Goal: Task Accomplishment & Management: Manage account settings

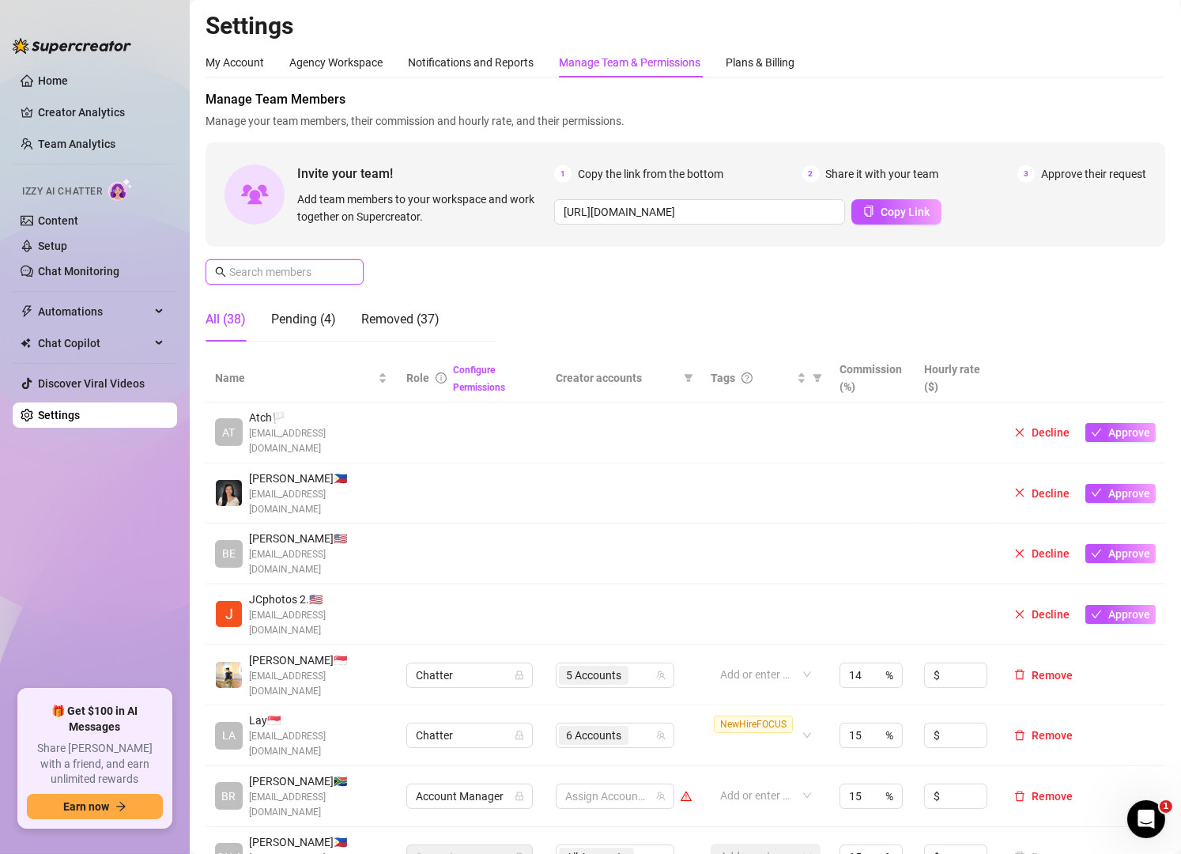
click at [316, 271] on input "text" at bounding box center [285, 271] width 112 height 17
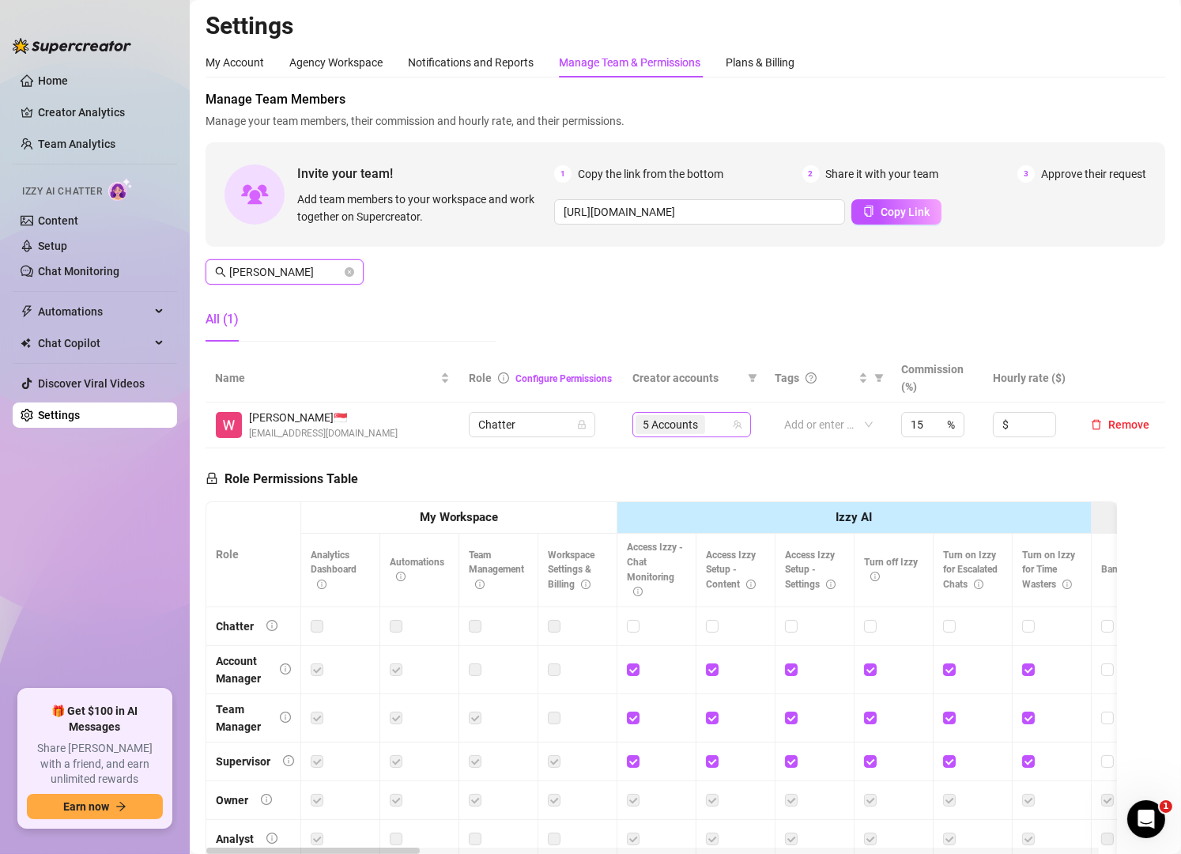
click at [704, 426] on div "5 Accounts" at bounding box center [684, 425] width 96 height 22
type input "[PERSON_NAME]"
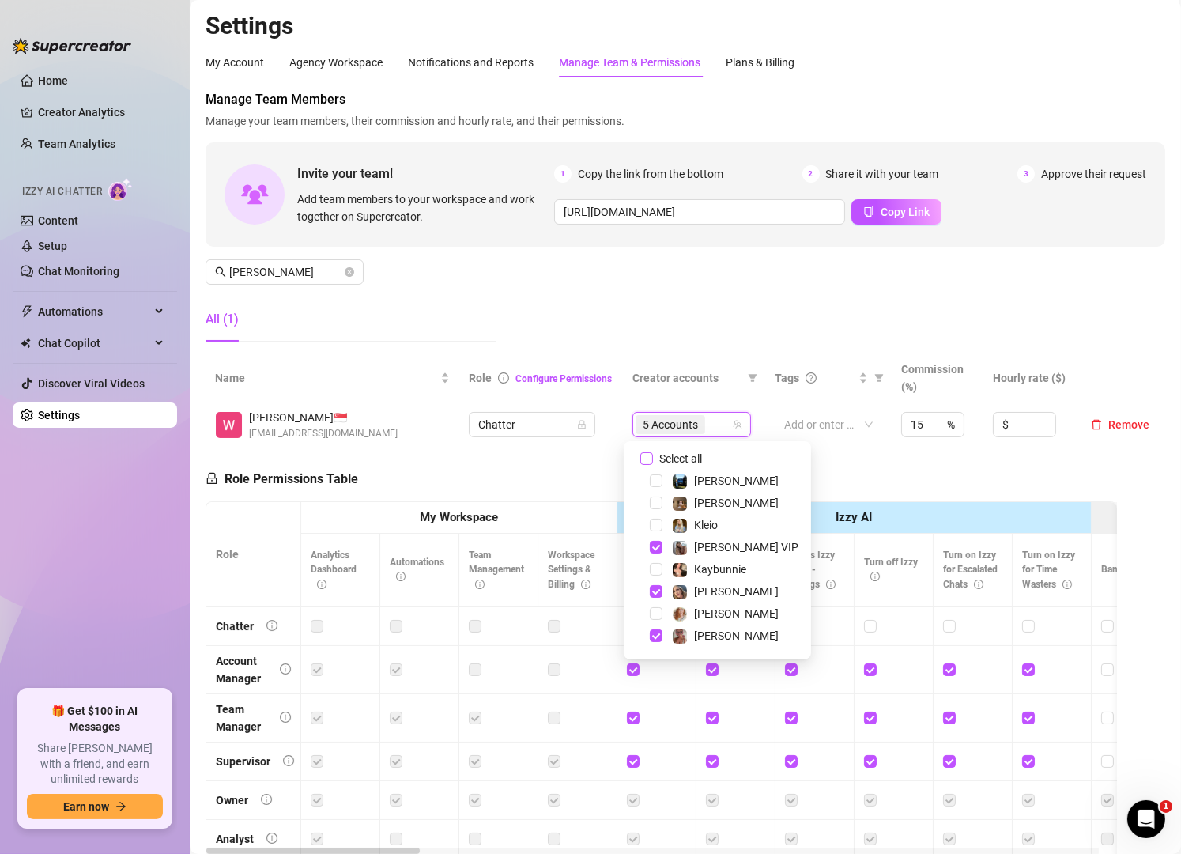
click at [667, 456] on span "Select all" at bounding box center [680, 458] width 55 height 17
click at [653, 456] on input "Select all" at bounding box center [646, 458] width 13 height 13
click at [667, 456] on span "Select all" at bounding box center [680, 458] width 55 height 17
click at [653, 456] on input "Select all" at bounding box center [646, 458] width 13 height 13
checkbox input "false"
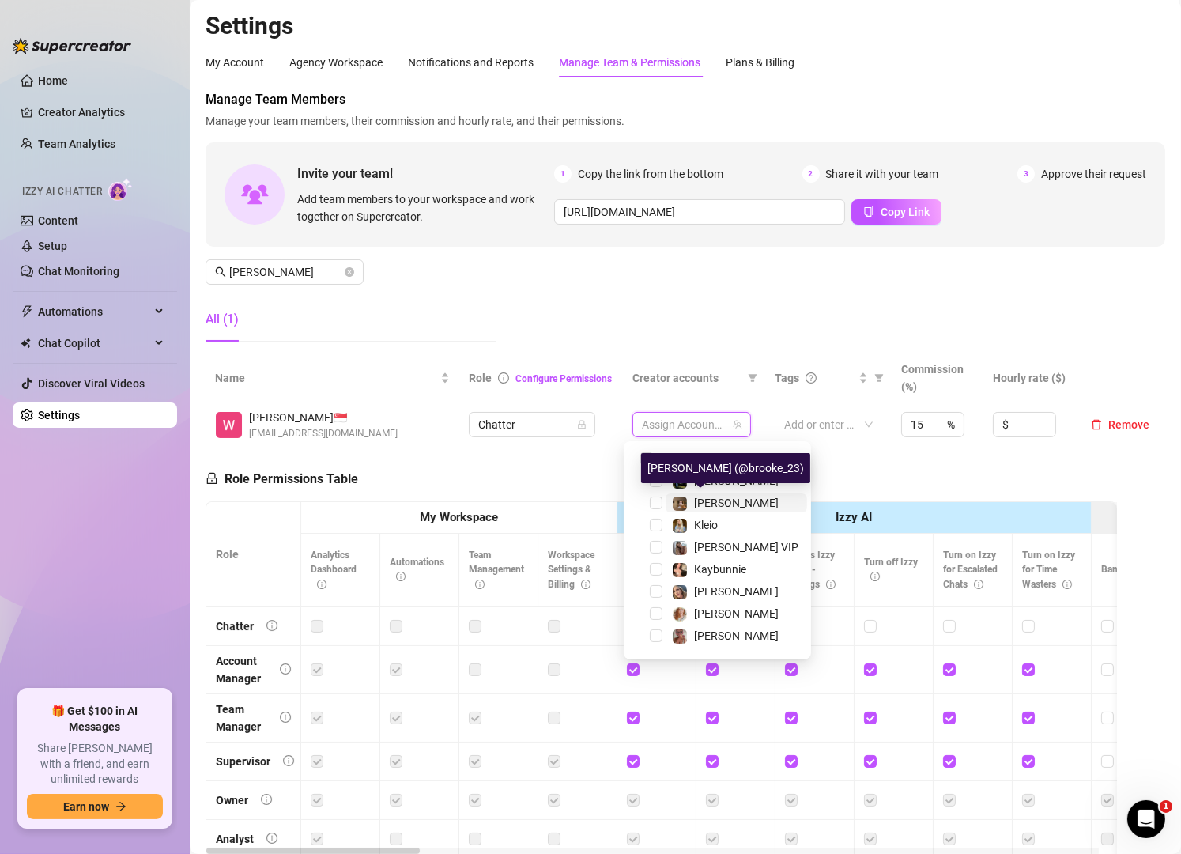
click at [687, 499] on span at bounding box center [680, 504] width 16 height 16
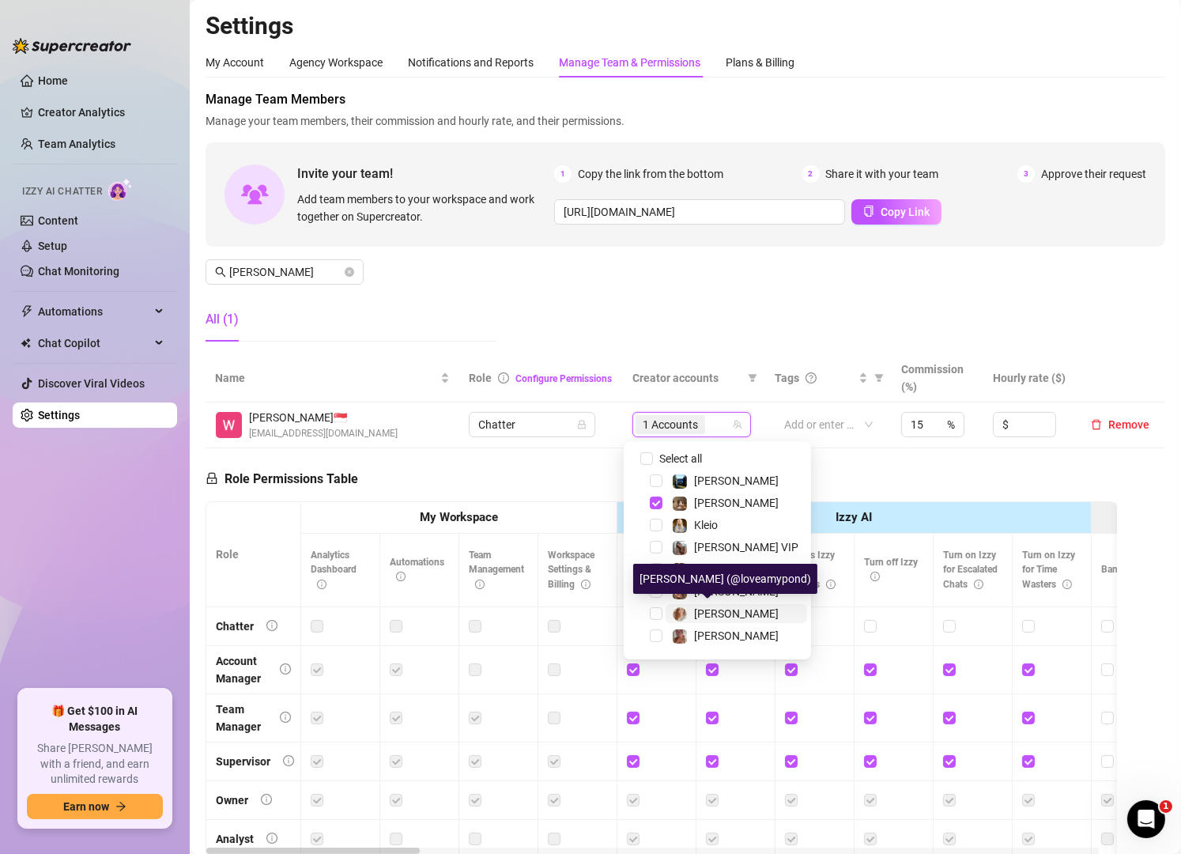
click at [697, 608] on span "[PERSON_NAME]" at bounding box center [736, 613] width 85 height 13
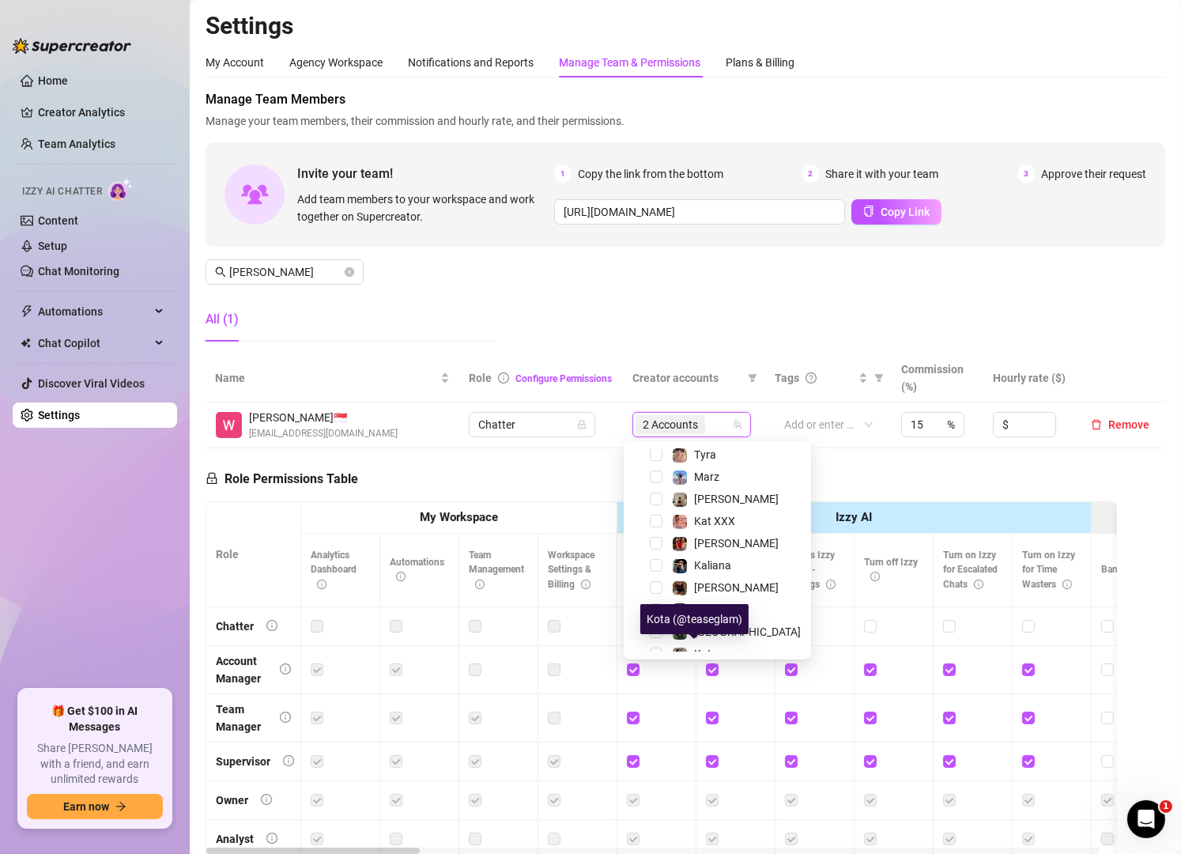
scroll to position [248, 0]
click at [704, 580] on span "[PERSON_NAME]" at bounding box center [736, 586] width 85 height 13
click at [701, 629] on span "[GEOGRAPHIC_DATA]" at bounding box center [747, 631] width 107 height 13
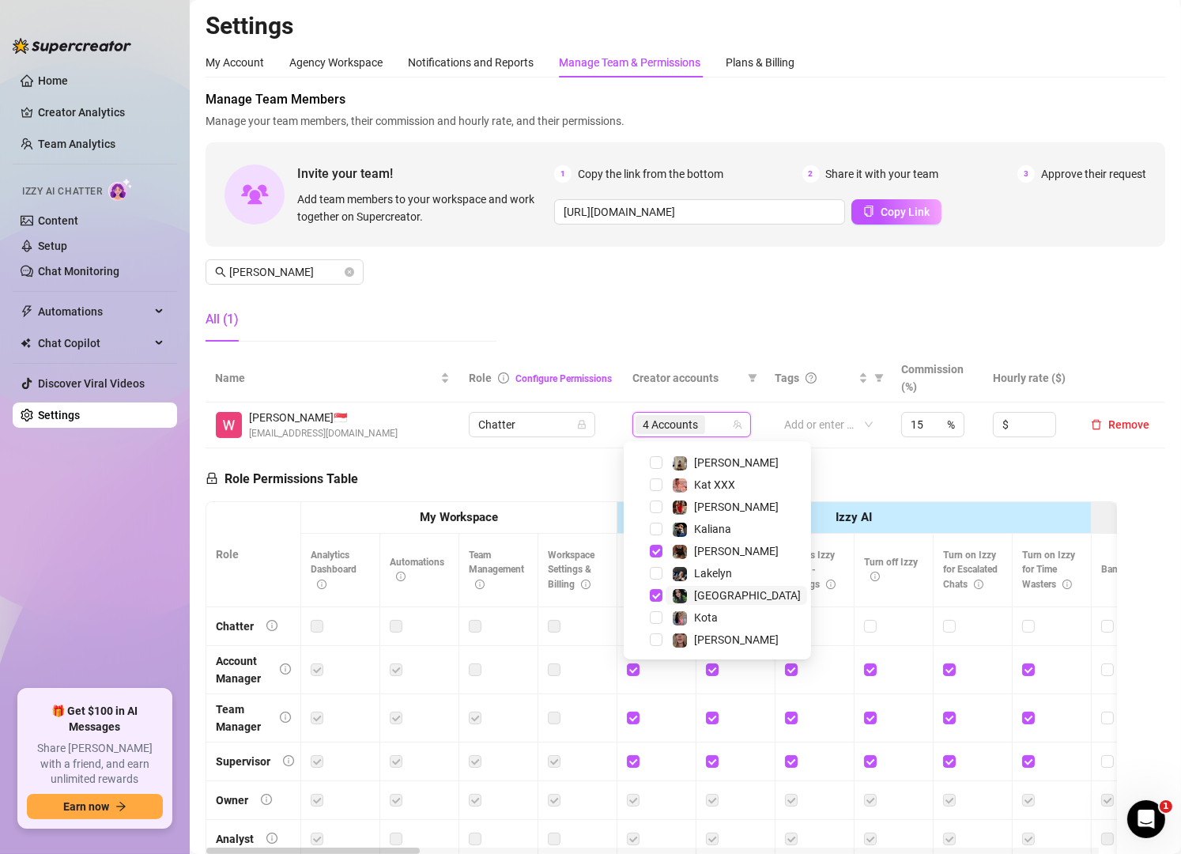
scroll to position [285, 0]
click at [455, 330] on div "All (1)" at bounding box center [351, 319] width 291 height 44
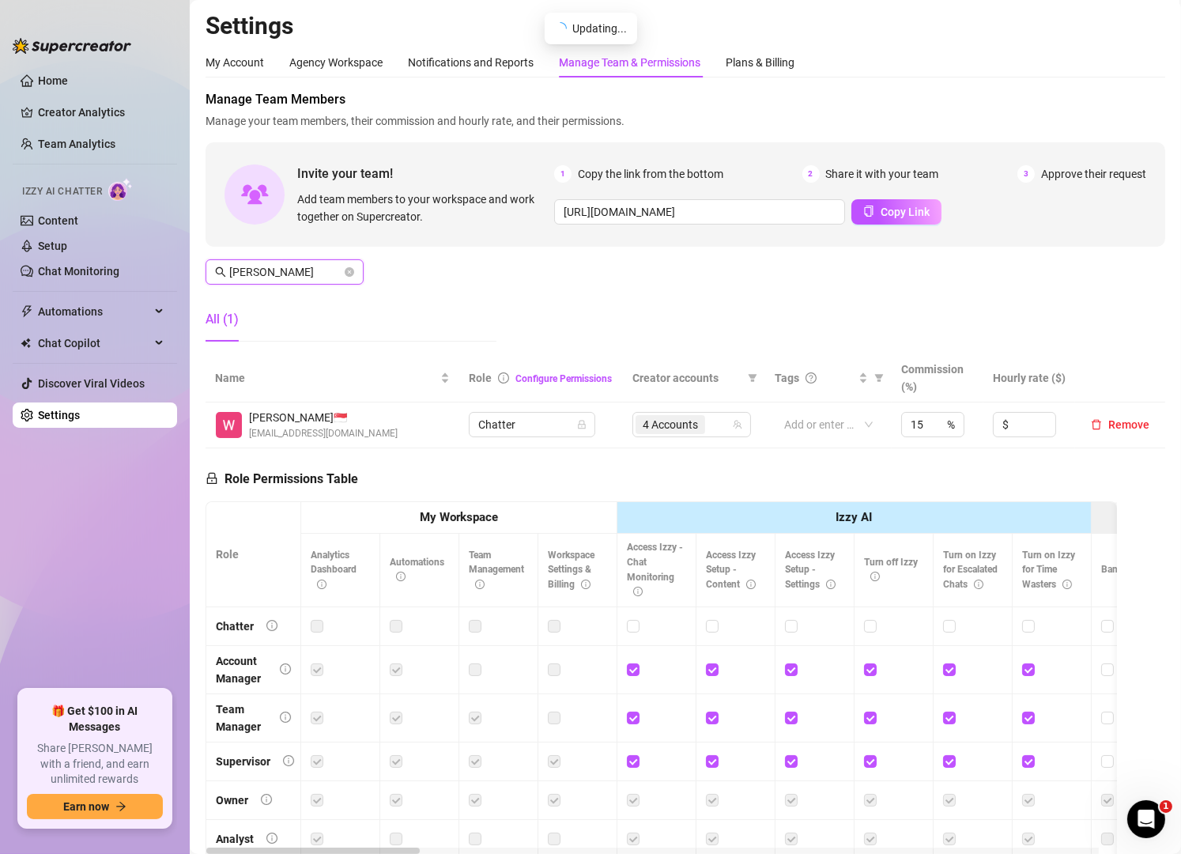
click at [289, 278] on input "[PERSON_NAME]" at bounding box center [285, 271] width 112 height 17
click at [708, 432] on div "6 Accounts" at bounding box center [684, 425] width 96 height 22
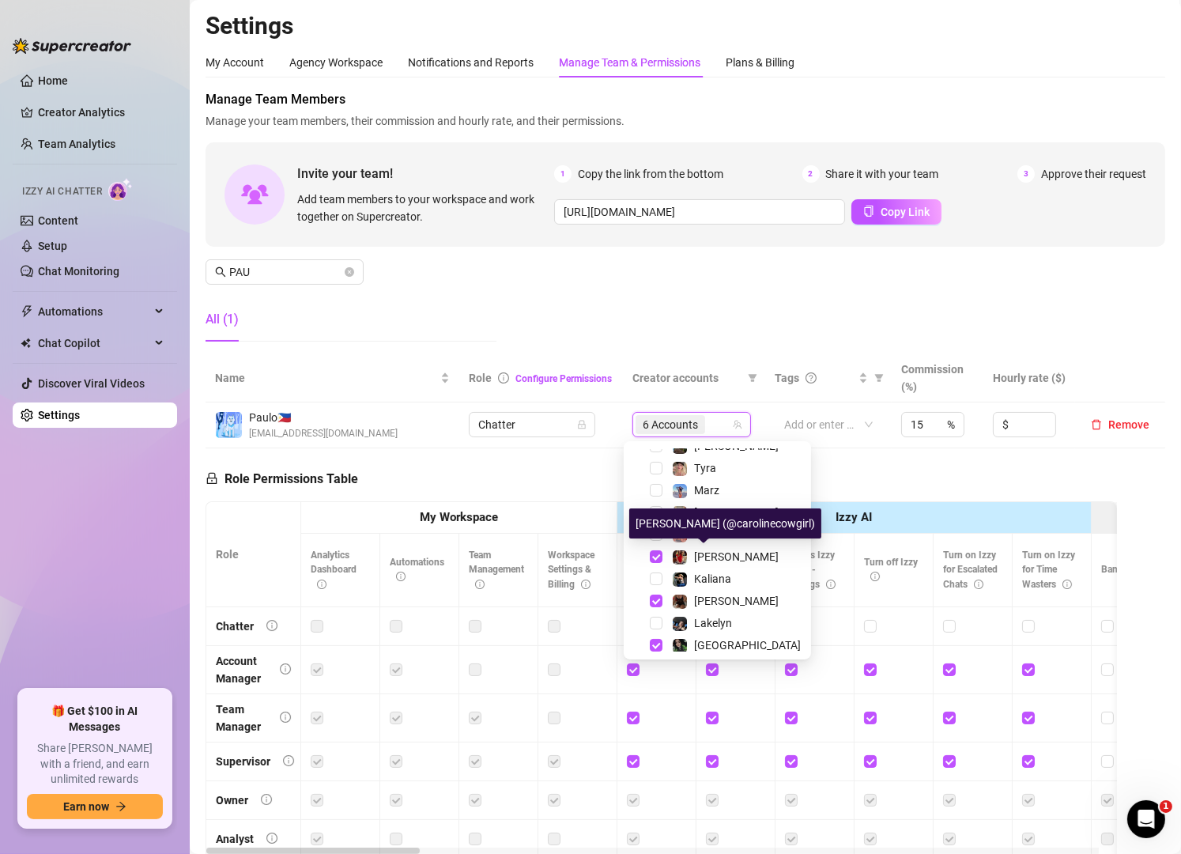
scroll to position [235, 0]
click at [721, 553] on span "[PERSON_NAME]" at bounding box center [736, 556] width 85 height 13
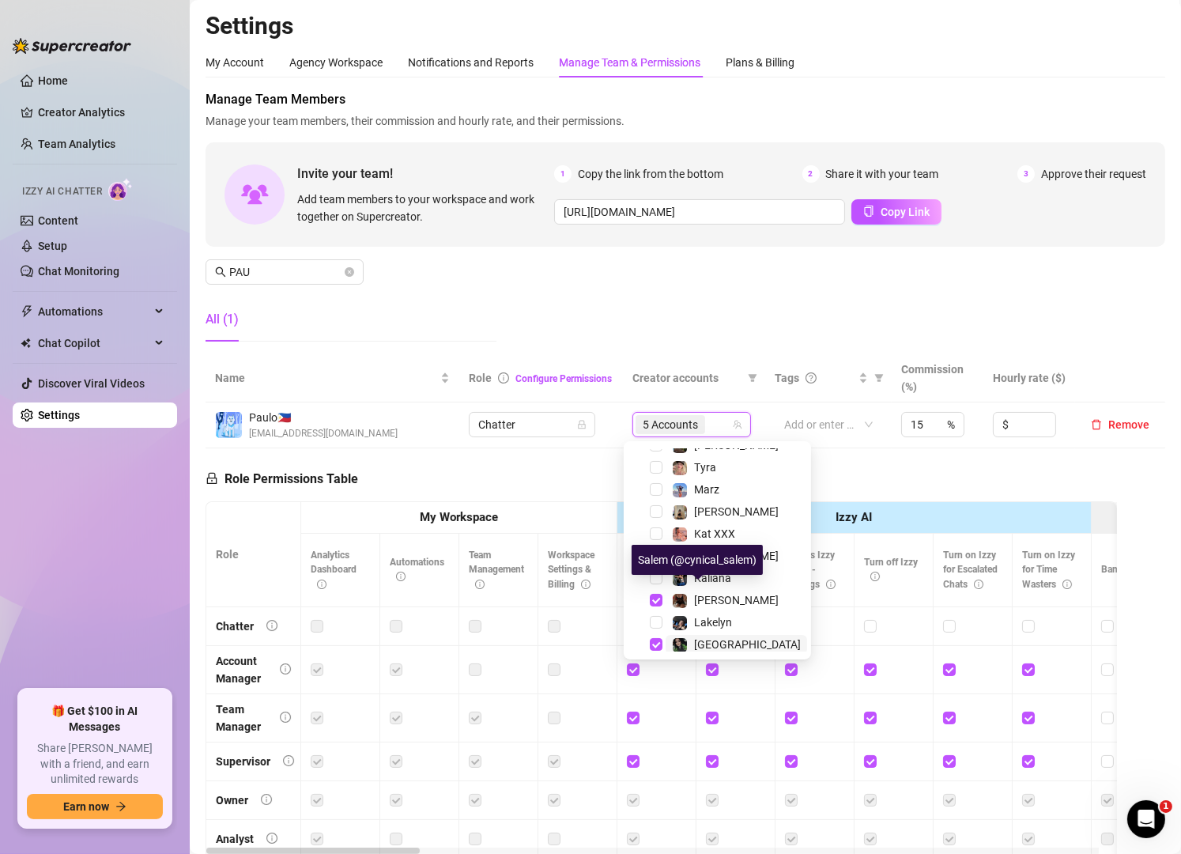
scroll to position [285, 0]
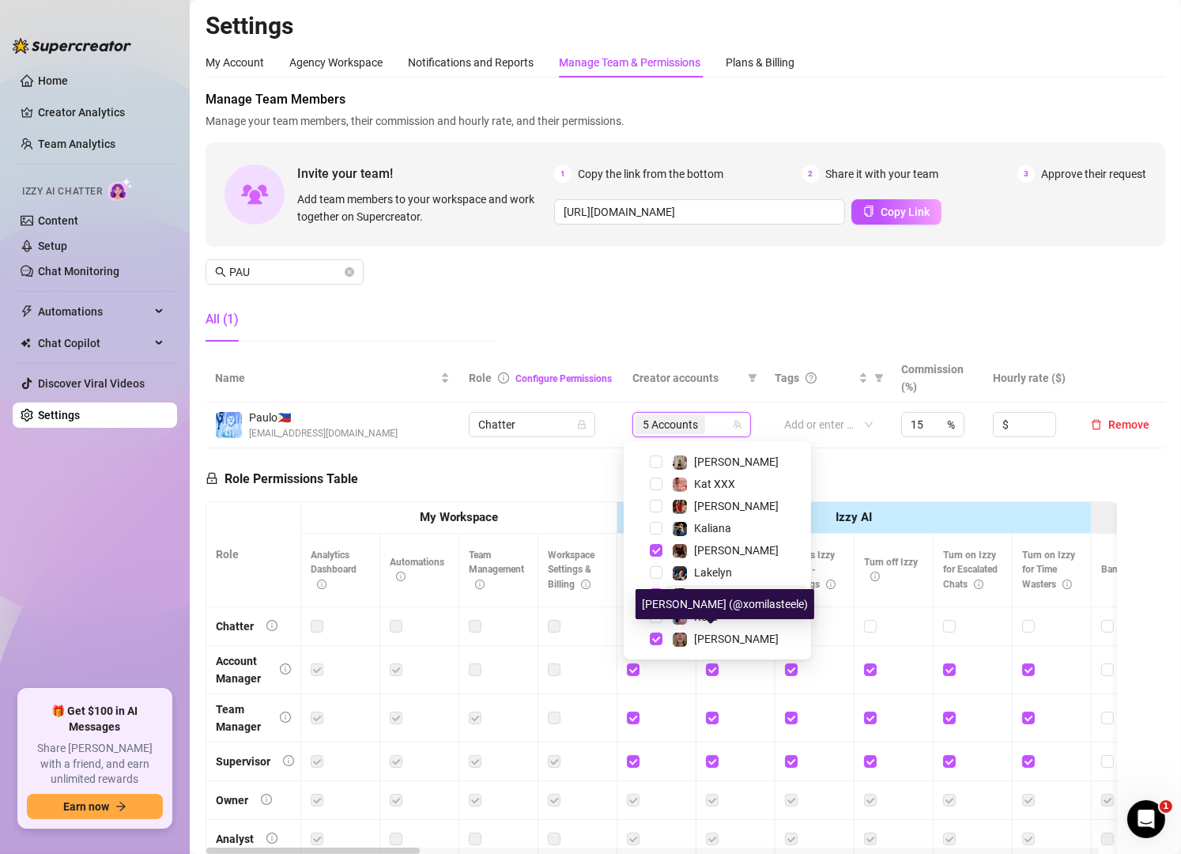
click at [713, 639] on span "[PERSON_NAME]" at bounding box center [736, 639] width 85 height 13
click at [503, 306] on div "Manage Team Members Manage your team members, their commission and hourly rate,…" at bounding box center [686, 222] width 960 height 264
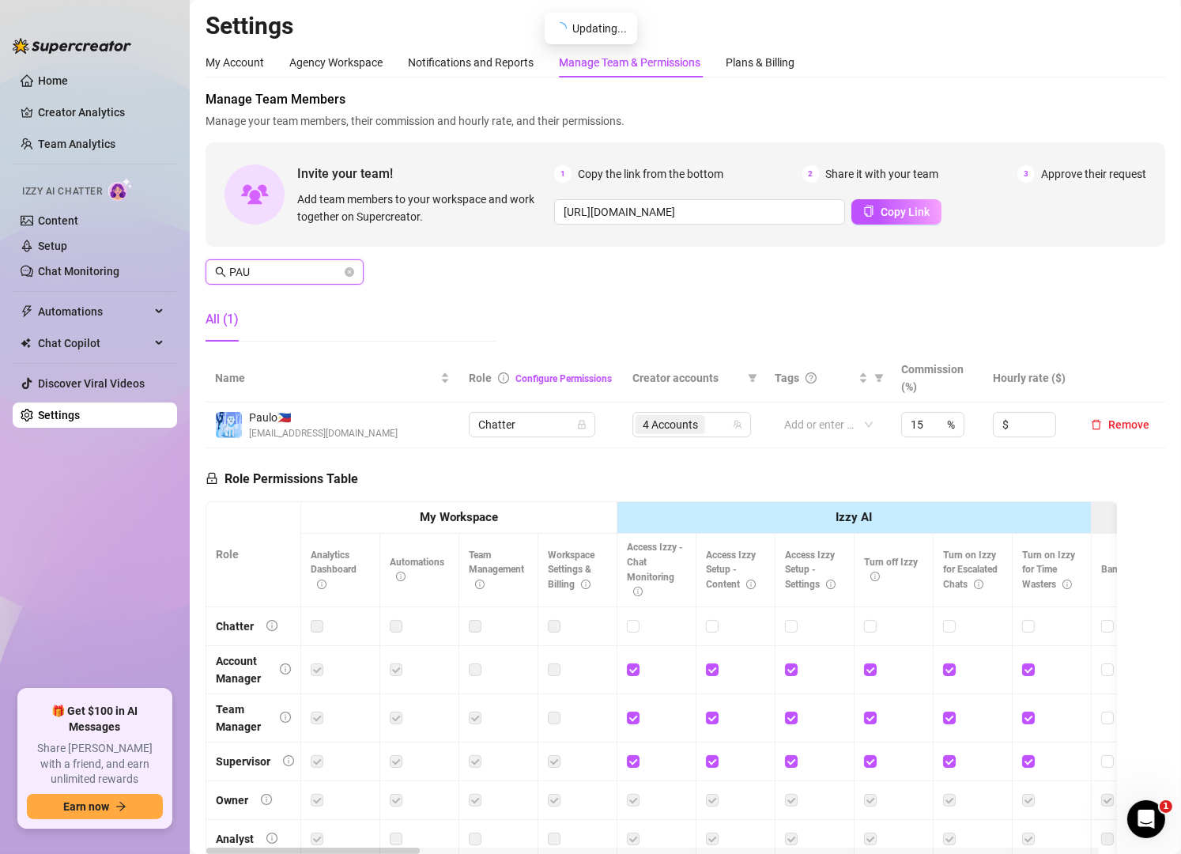
click at [304, 276] on input "PAU" at bounding box center [285, 271] width 112 height 17
click at [303, 269] on input "PAU" at bounding box center [285, 271] width 112 height 17
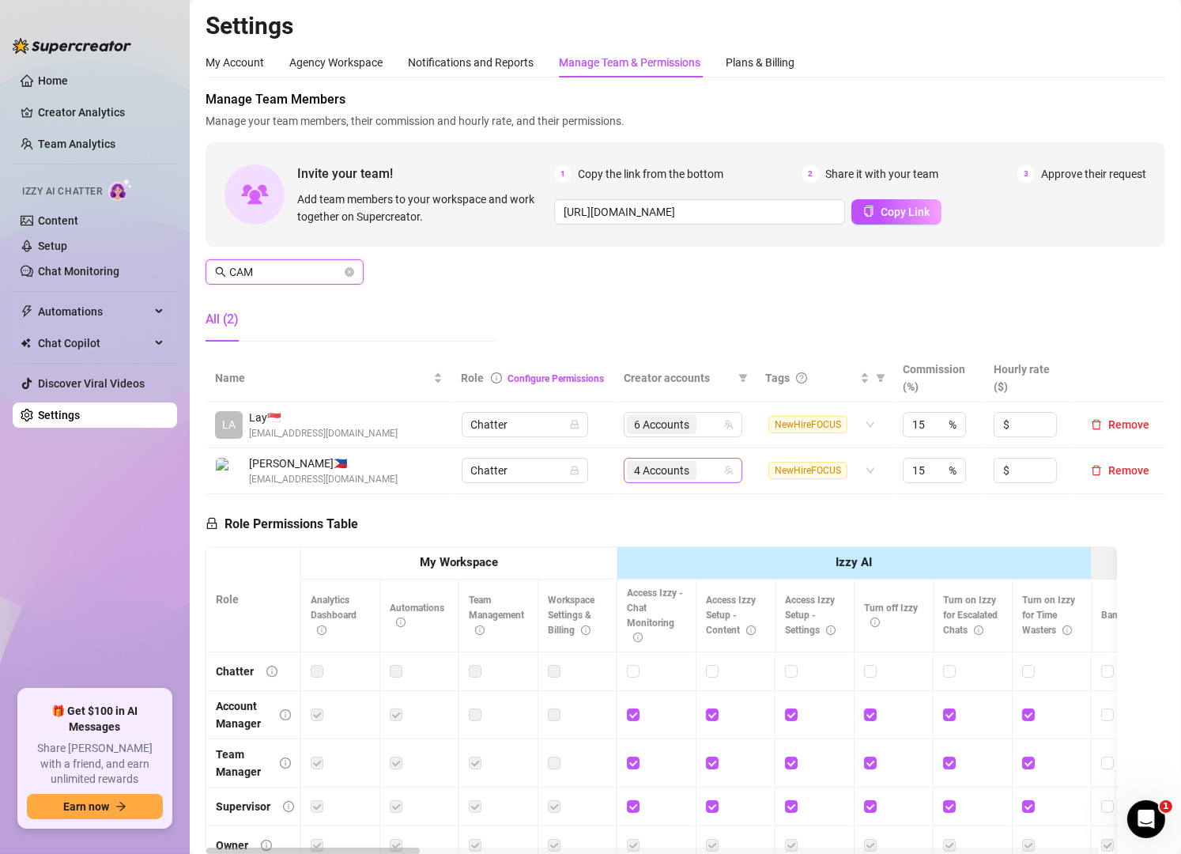
click at [701, 470] on div "4 Accounts" at bounding box center [675, 470] width 96 height 22
type input "CAM"
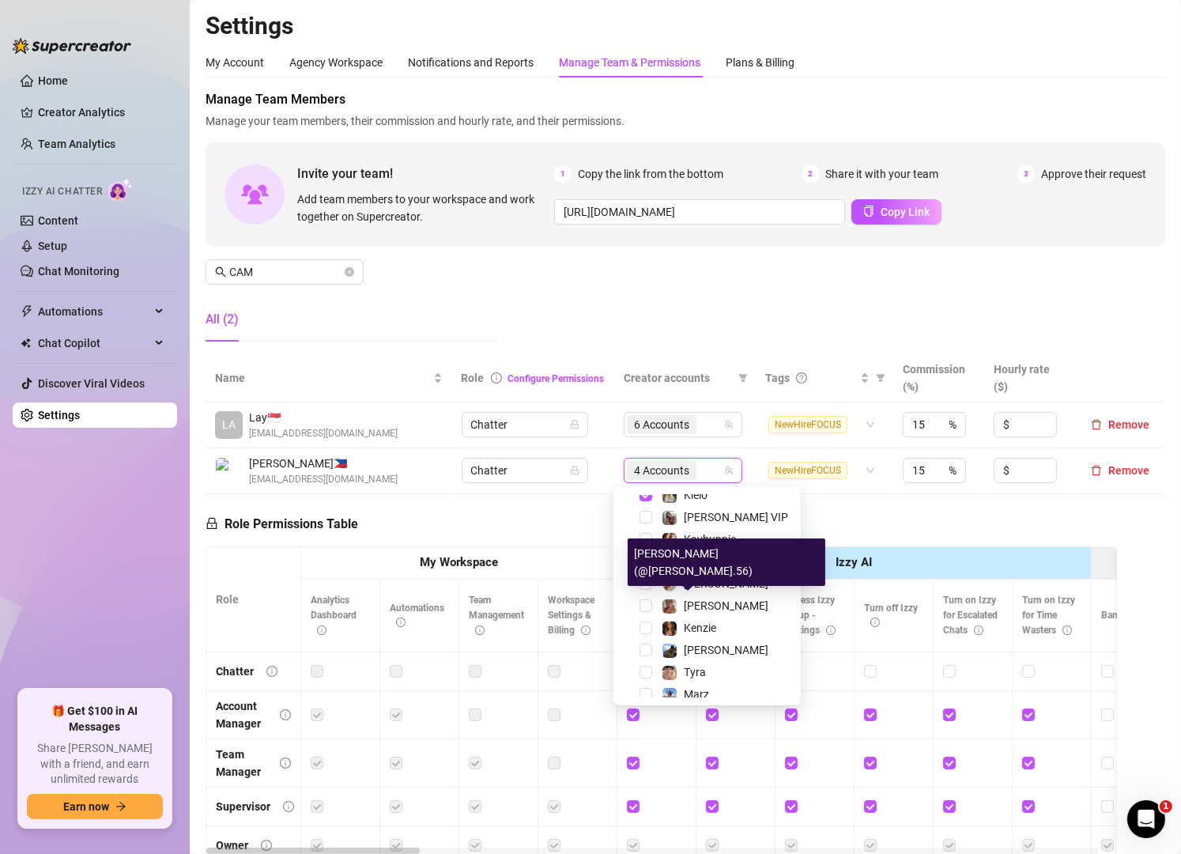
scroll to position [0, 0]
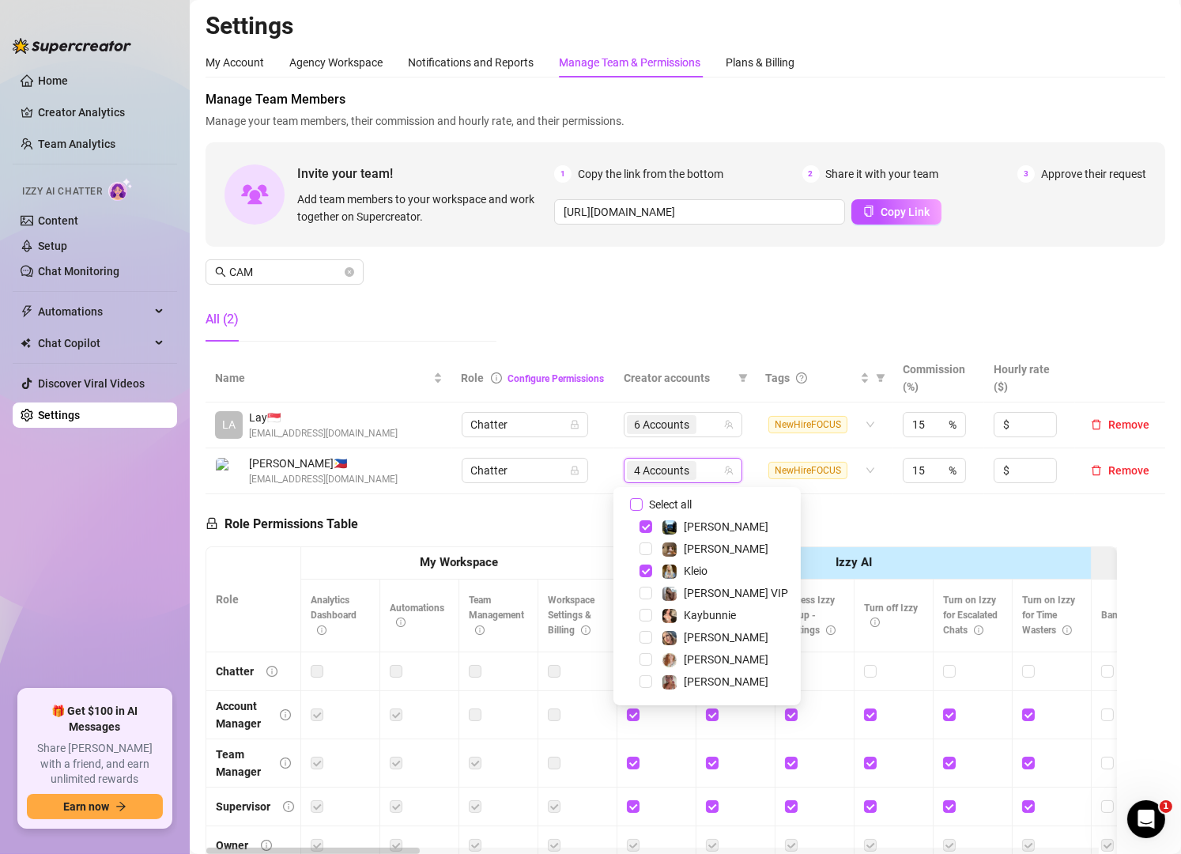
click at [671, 498] on span "Select all" at bounding box center [670, 504] width 55 height 17
click at [643, 498] on input "Select all" at bounding box center [636, 504] width 13 height 13
click at [671, 498] on span "Select all" at bounding box center [670, 504] width 55 height 17
click at [643, 498] on input "Select all" at bounding box center [636, 504] width 13 height 13
checkbox input "false"
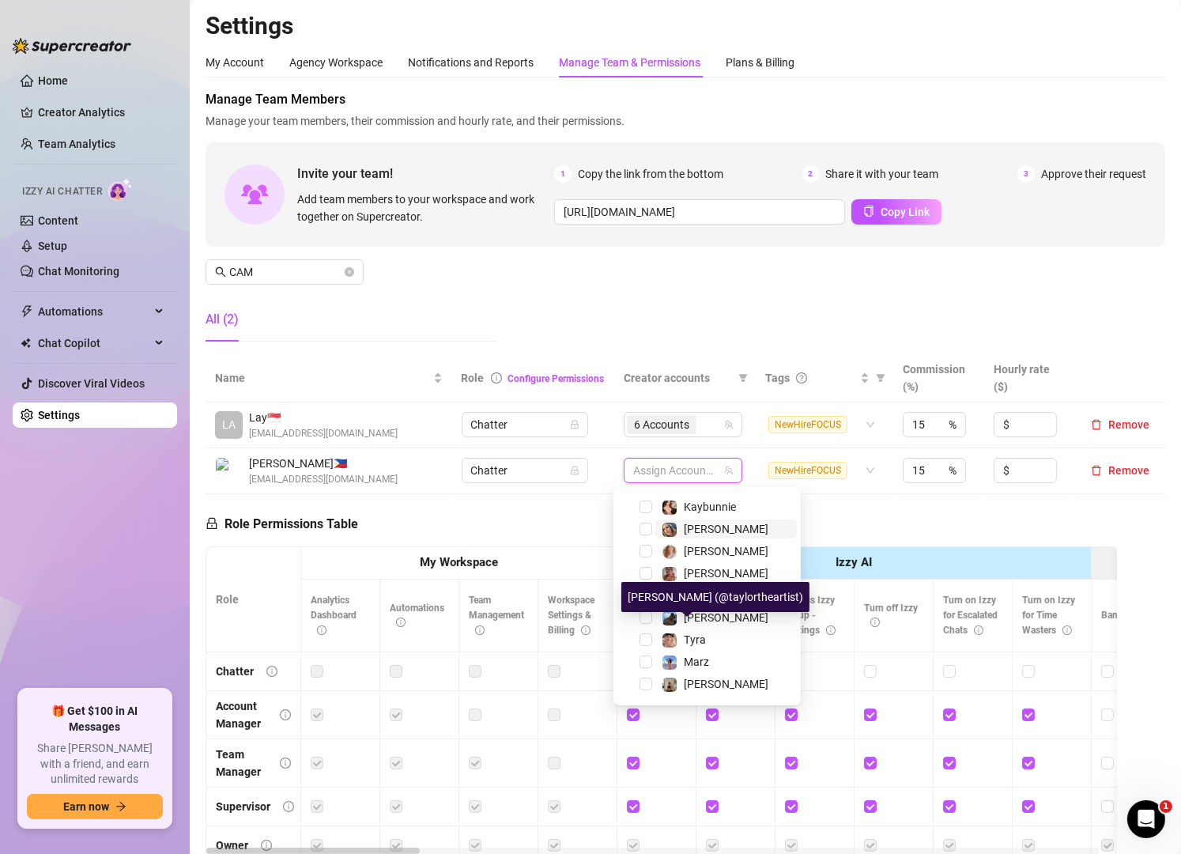
scroll to position [109, 0]
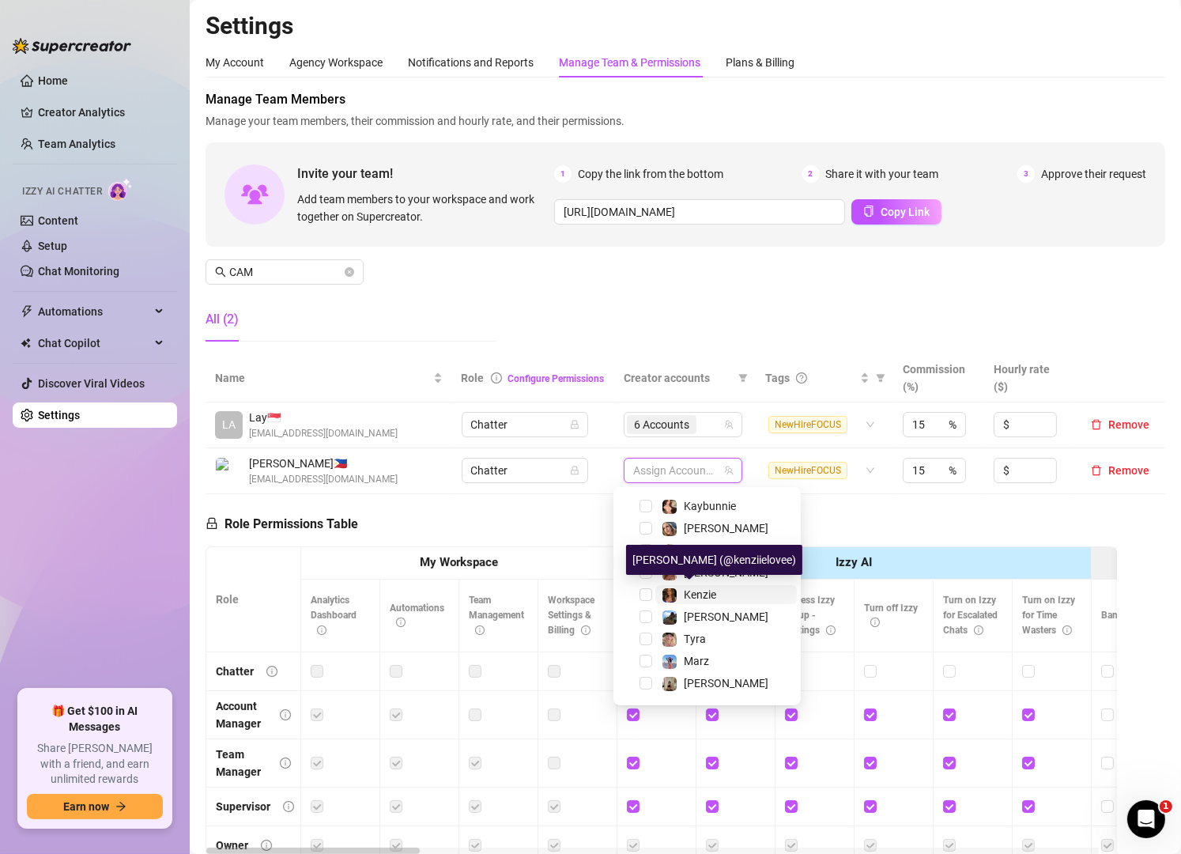
click at [704, 590] on span "Kenzie" at bounding box center [700, 594] width 32 height 13
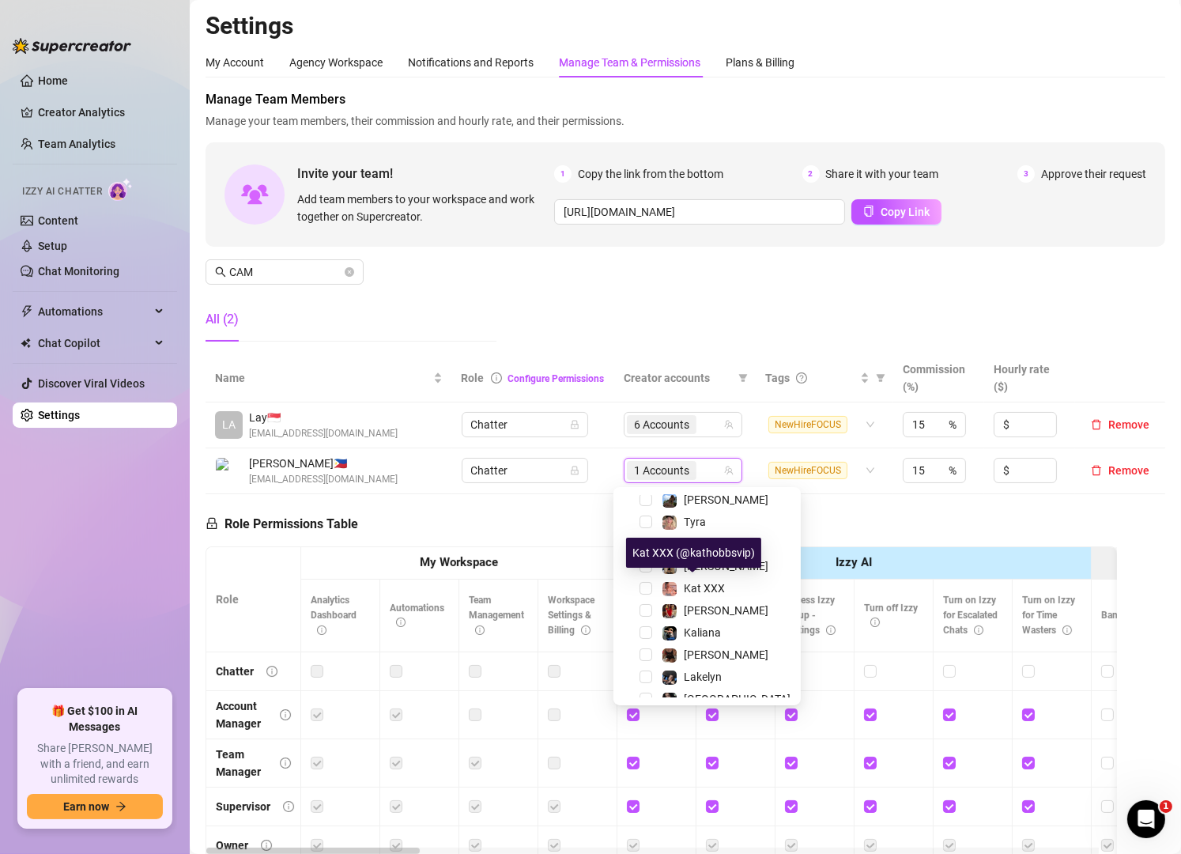
scroll to position [226, 0]
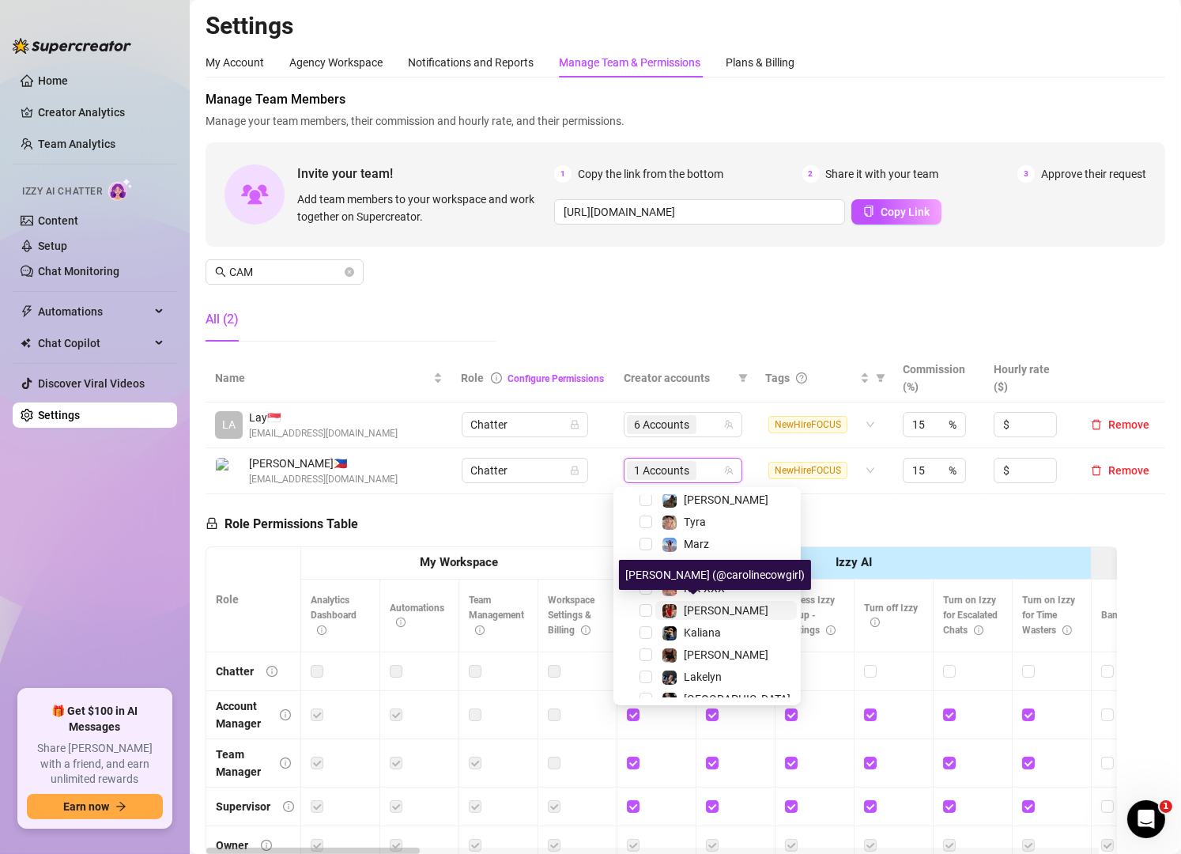
click at [704, 613] on span "[PERSON_NAME]" at bounding box center [726, 610] width 85 height 13
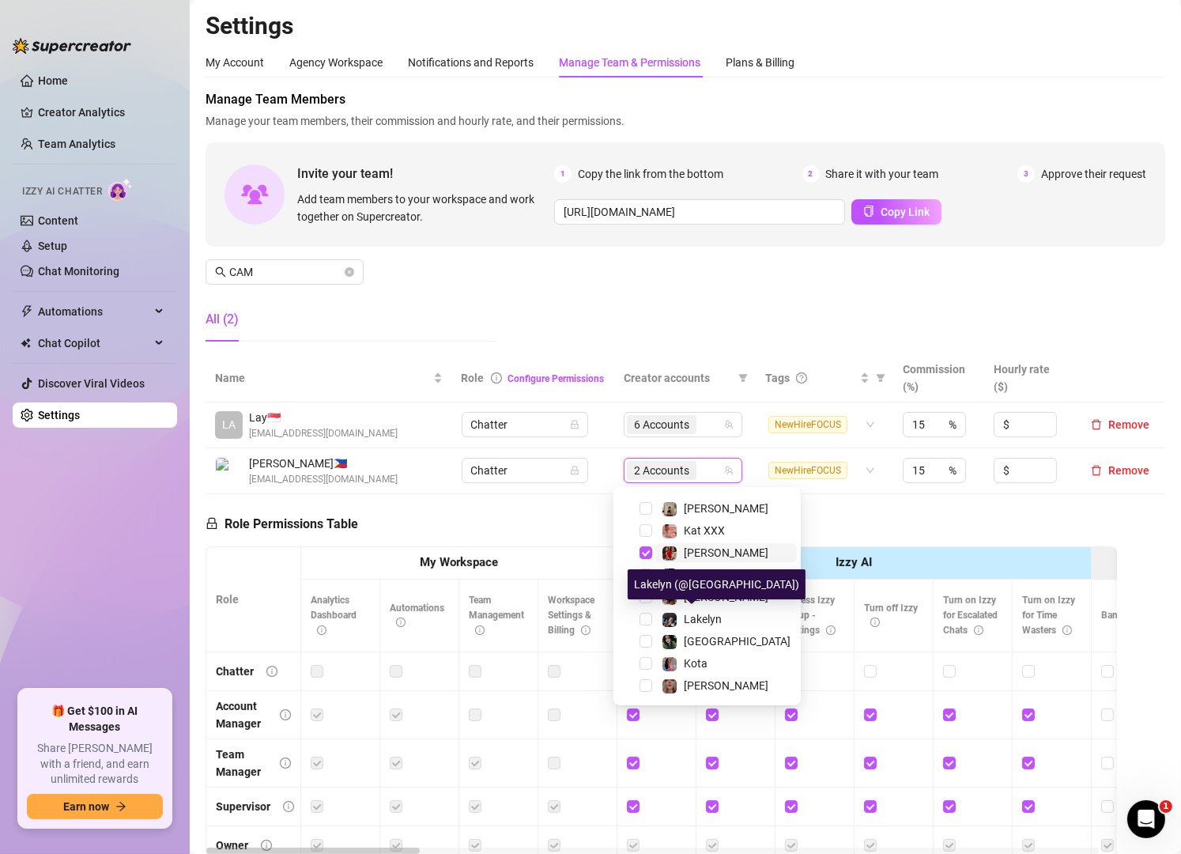
scroll to position [282, 0]
click at [704, 614] on span "Lakelyn" at bounding box center [703, 620] width 38 height 13
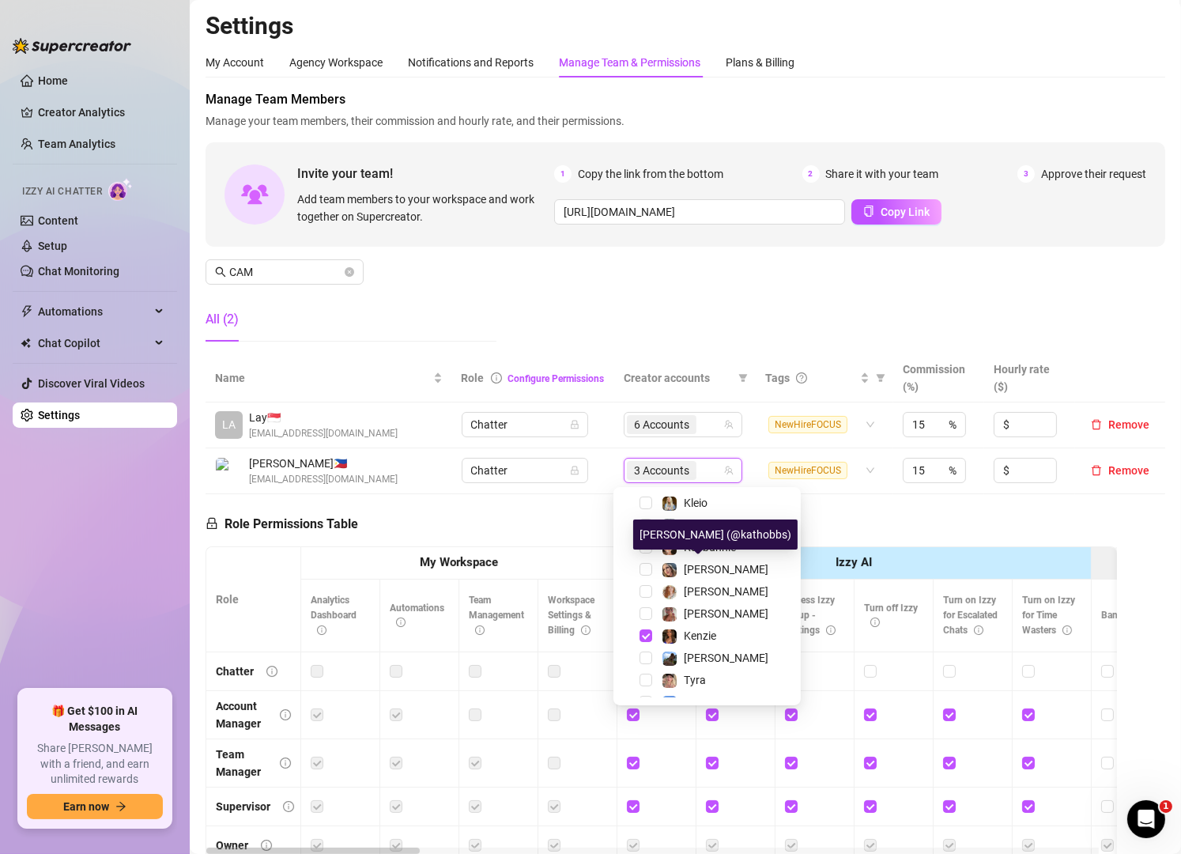
scroll to position [67, 0]
click at [713, 542] on span "Kaybunnie" at bounding box center [710, 548] width 52 height 13
click at [591, 314] on div "Manage Team Members Manage your team members, their commission and hourly rate,…" at bounding box center [686, 222] width 960 height 264
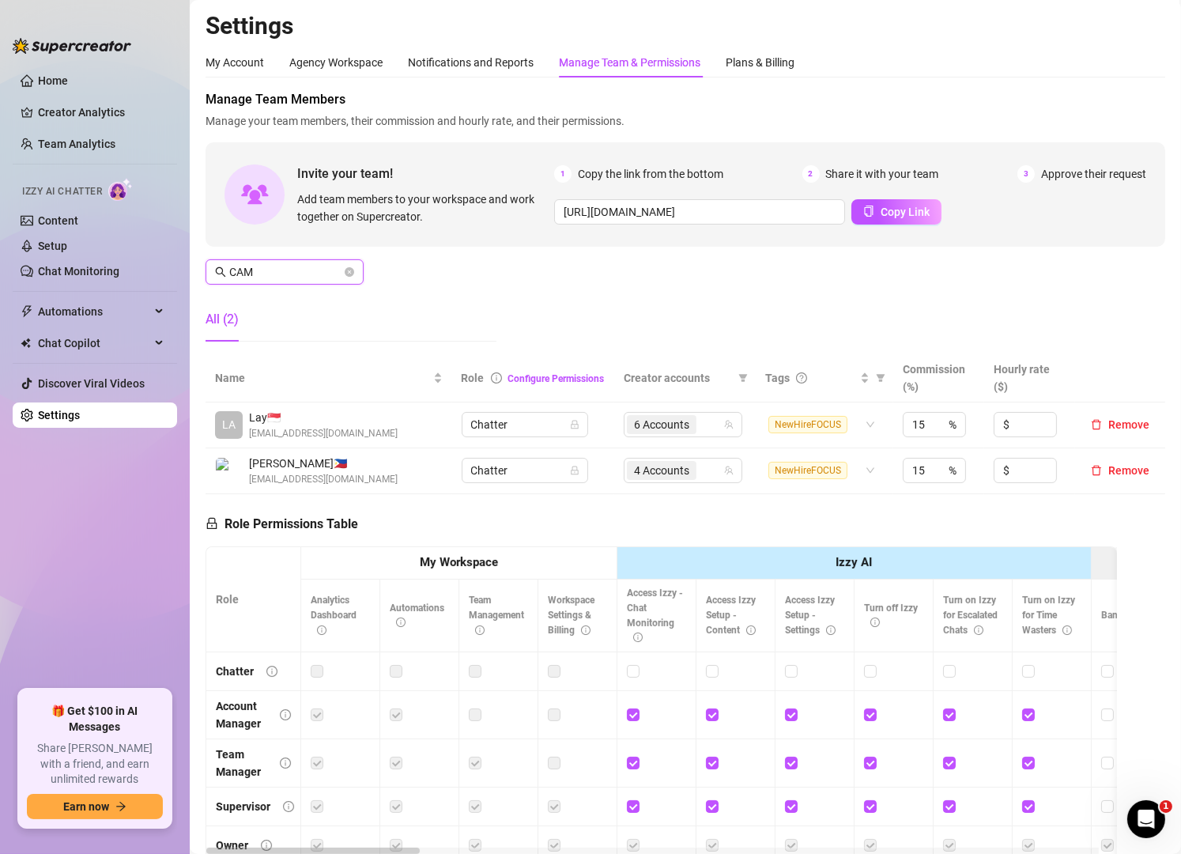
click at [293, 274] on input "CAM" at bounding box center [285, 271] width 112 height 17
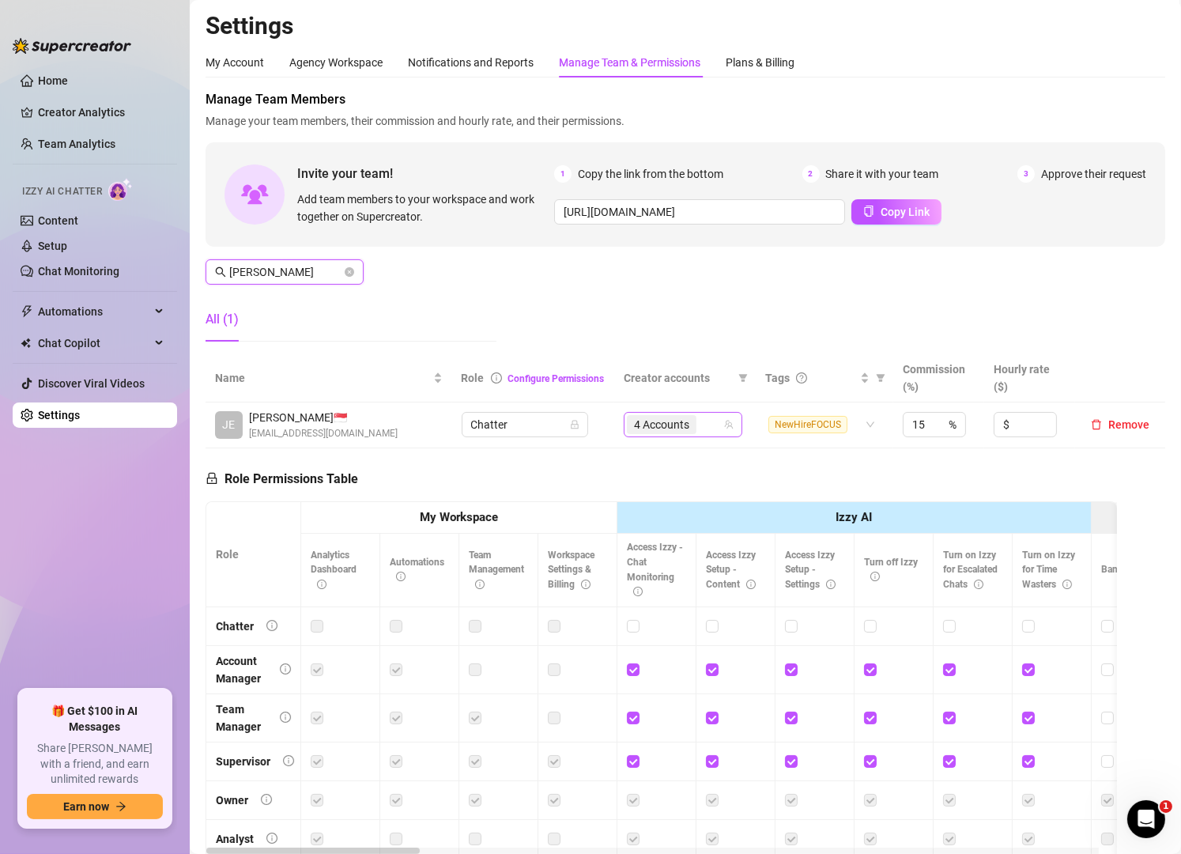
click at [709, 432] on div "4 Accounts" at bounding box center [675, 425] width 96 height 22
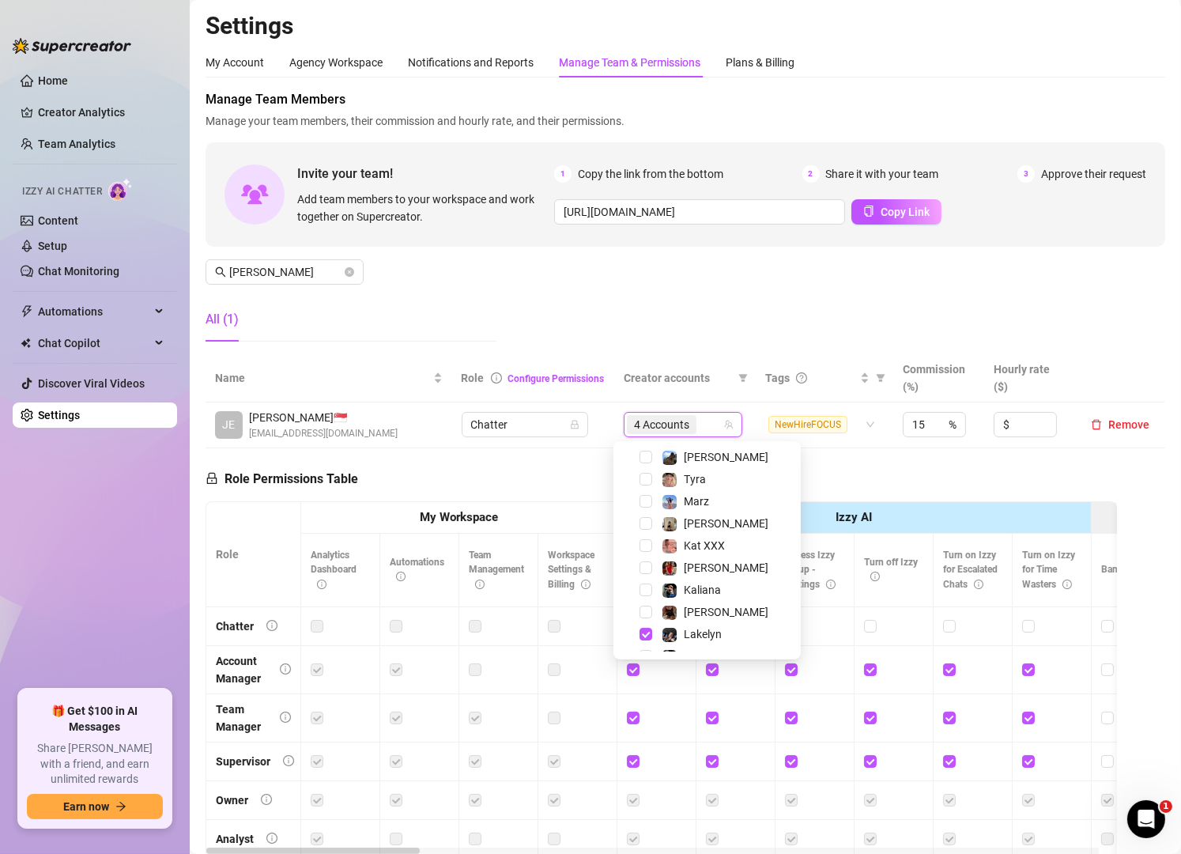
scroll to position [285, 0]
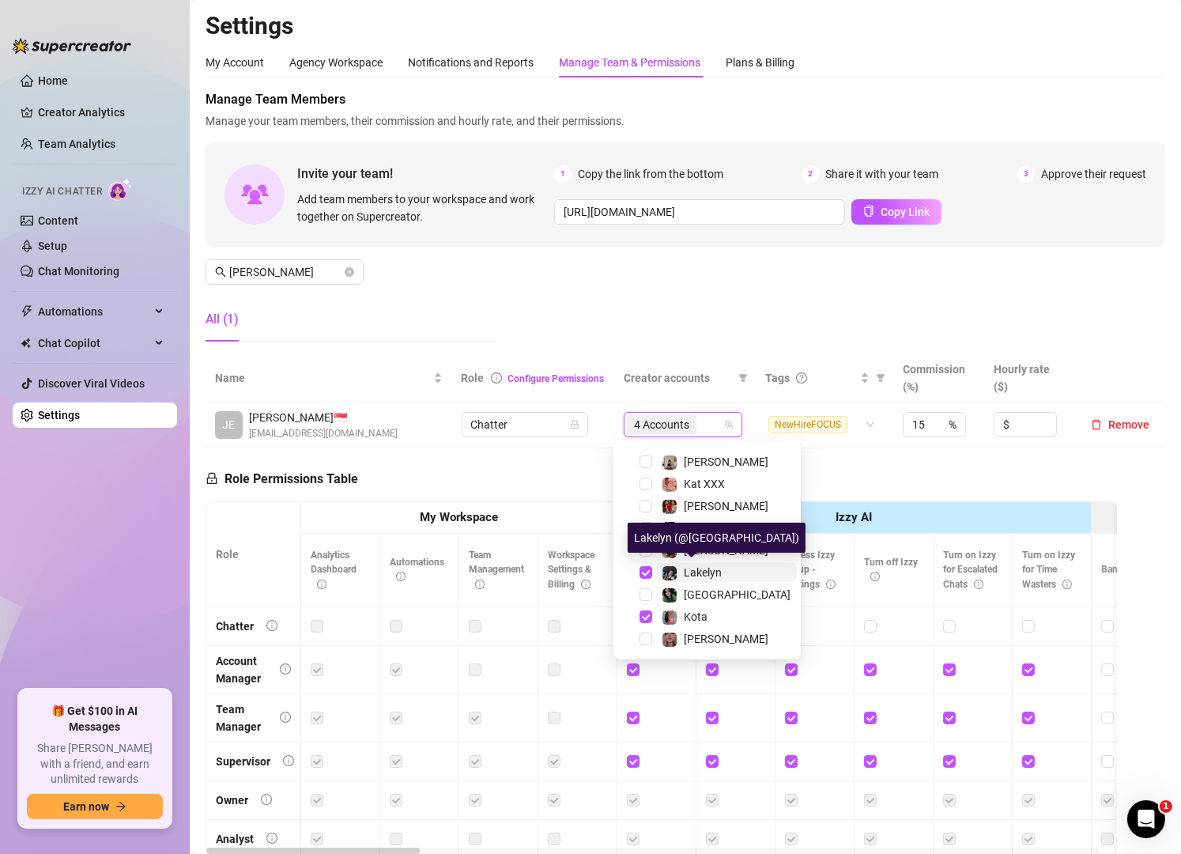
click at [686, 576] on span "Lakelyn" at bounding box center [703, 572] width 38 height 13
click at [310, 267] on input "[PERSON_NAME]" at bounding box center [285, 271] width 112 height 17
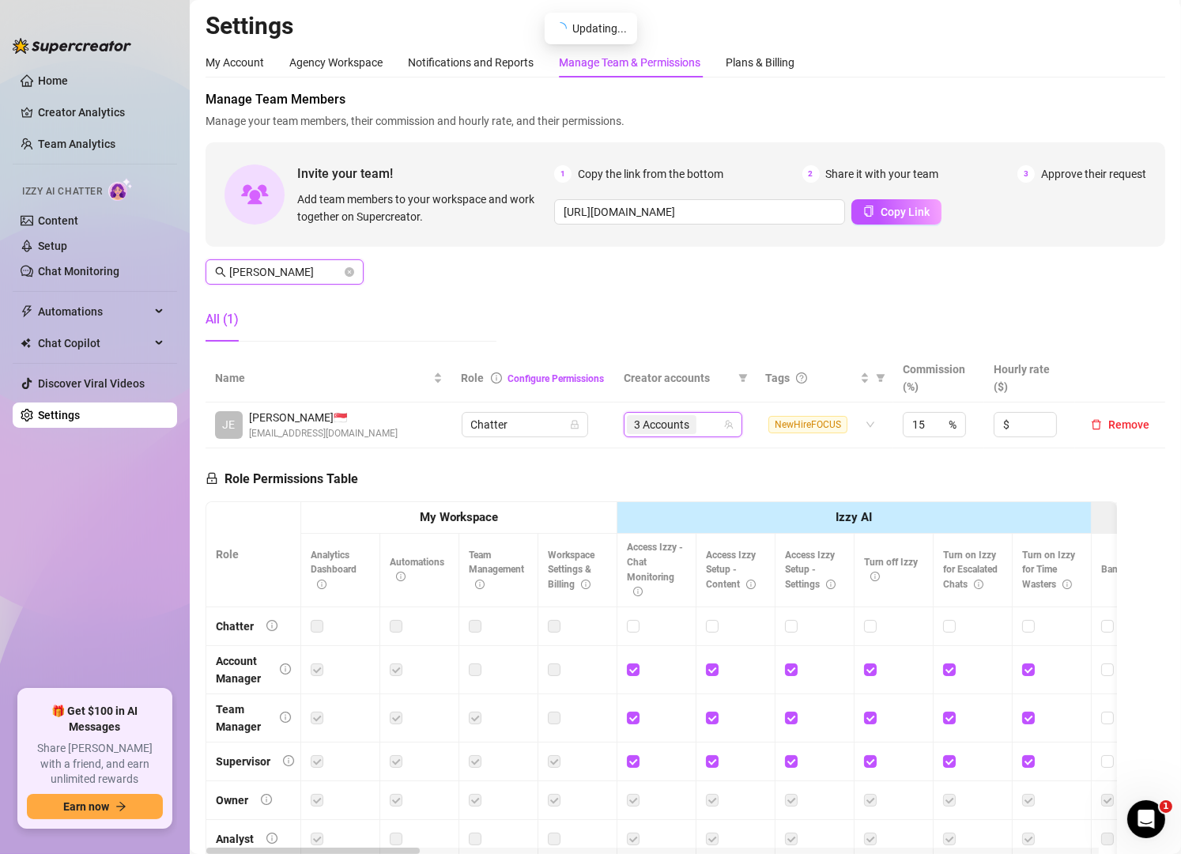
click at [310, 267] on input "[PERSON_NAME]" at bounding box center [285, 271] width 112 height 17
click at [710, 426] on div "5 Accounts" at bounding box center [684, 425] width 96 height 22
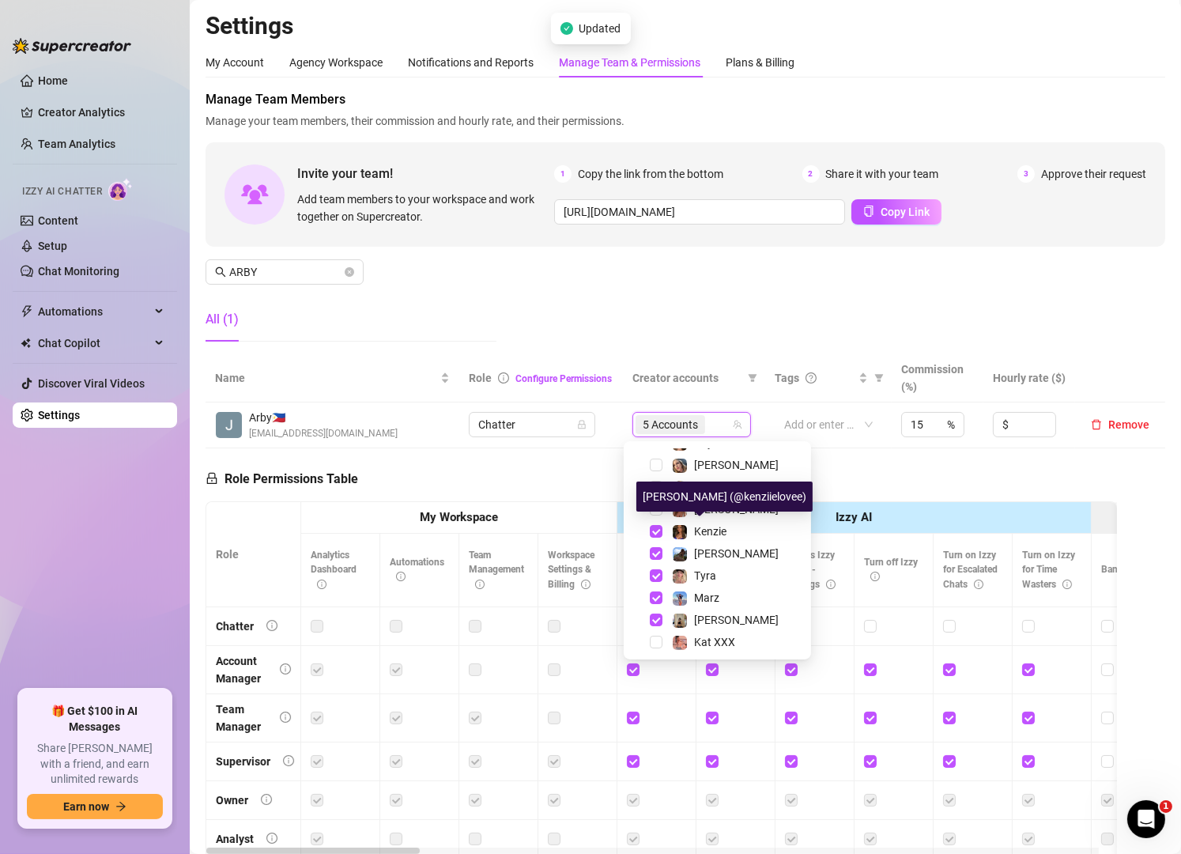
scroll to position [127, 0]
click at [716, 524] on span "Kenzie" at bounding box center [710, 530] width 32 height 13
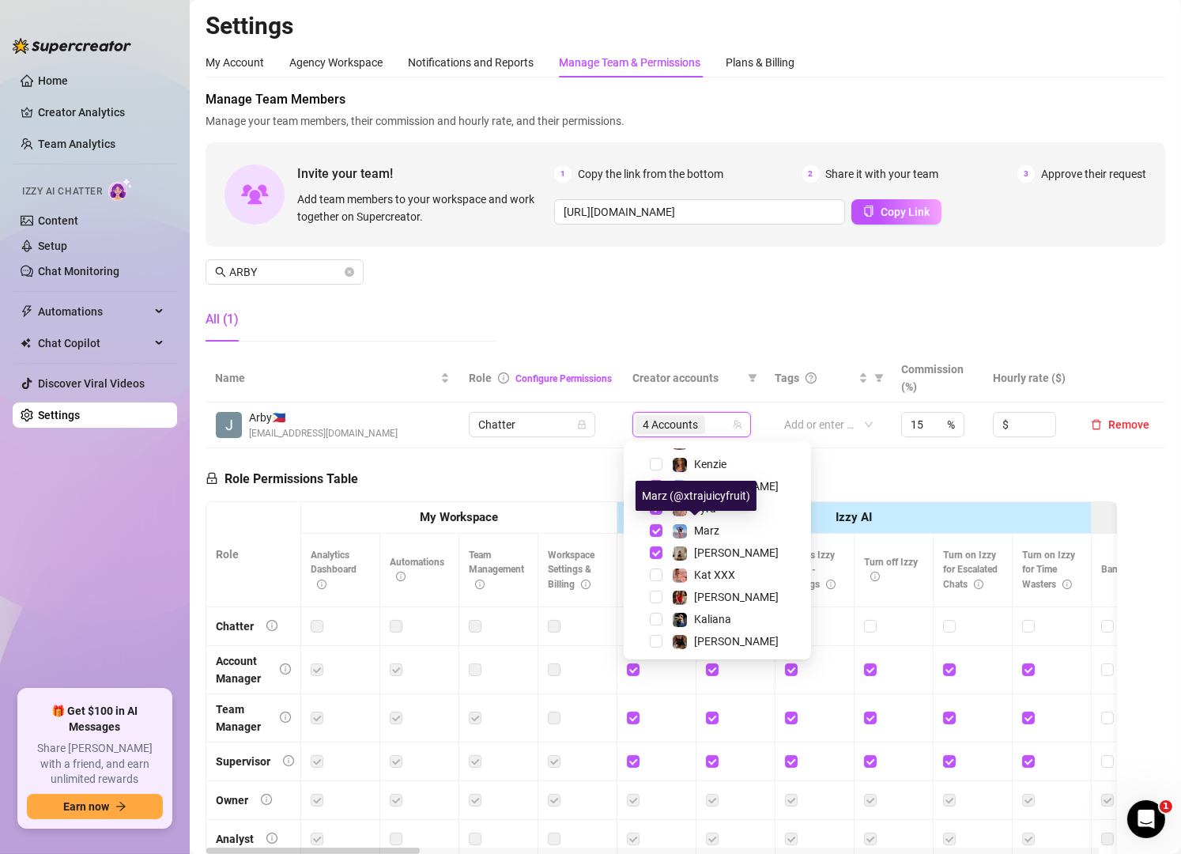
scroll to position [195, 0]
click at [523, 283] on div "Manage Team Members Manage your team members, their commission and hourly rate,…" at bounding box center [686, 222] width 960 height 264
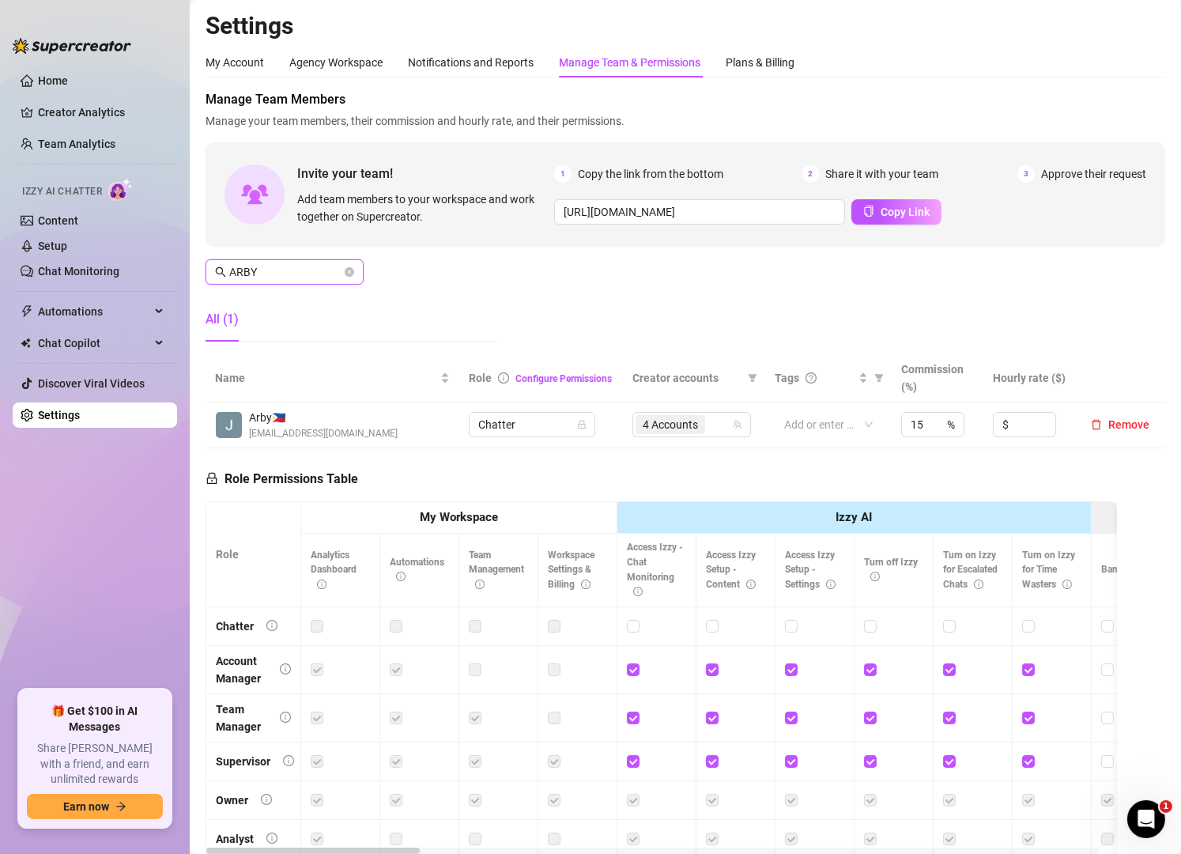
click at [272, 271] on input "ARBY" at bounding box center [285, 271] width 112 height 17
click at [708, 426] on input "search" at bounding box center [709, 424] width 3 height 19
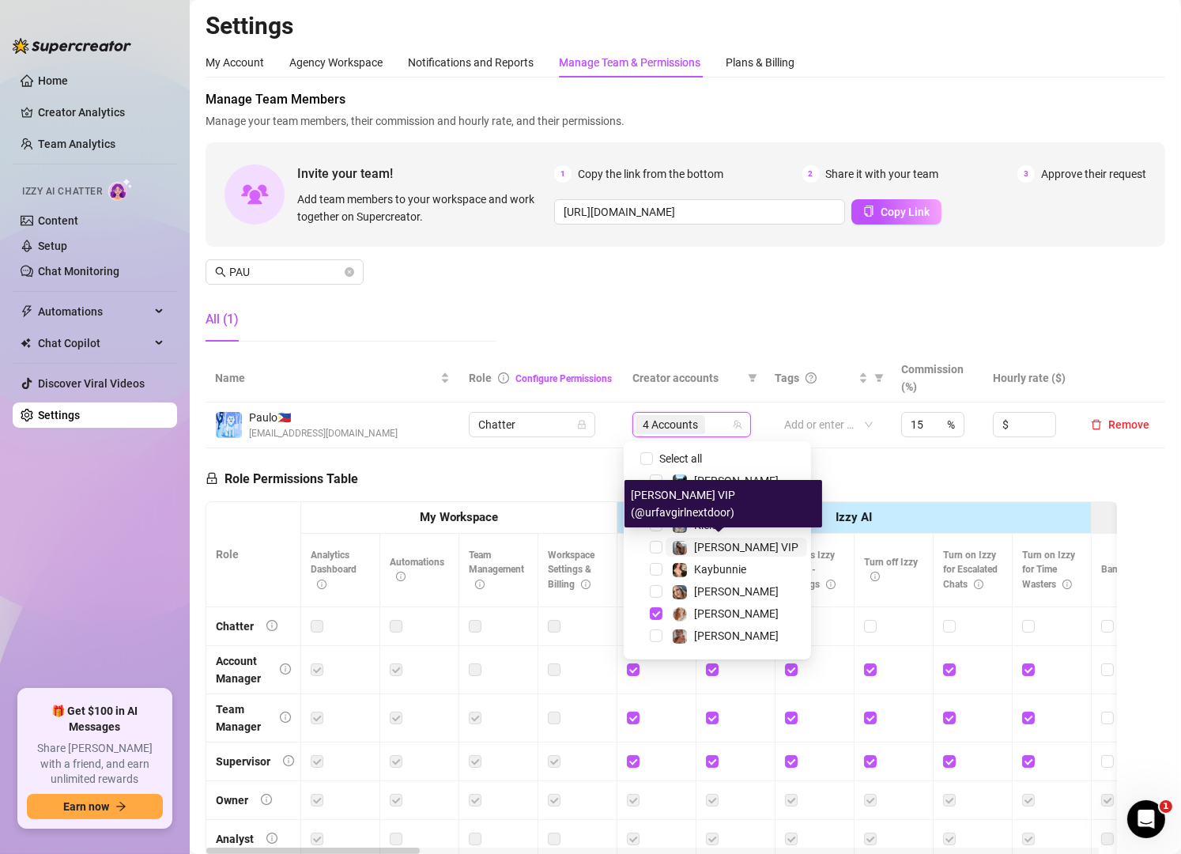
click at [695, 541] on span "[PERSON_NAME] VIP" at bounding box center [746, 547] width 104 height 13
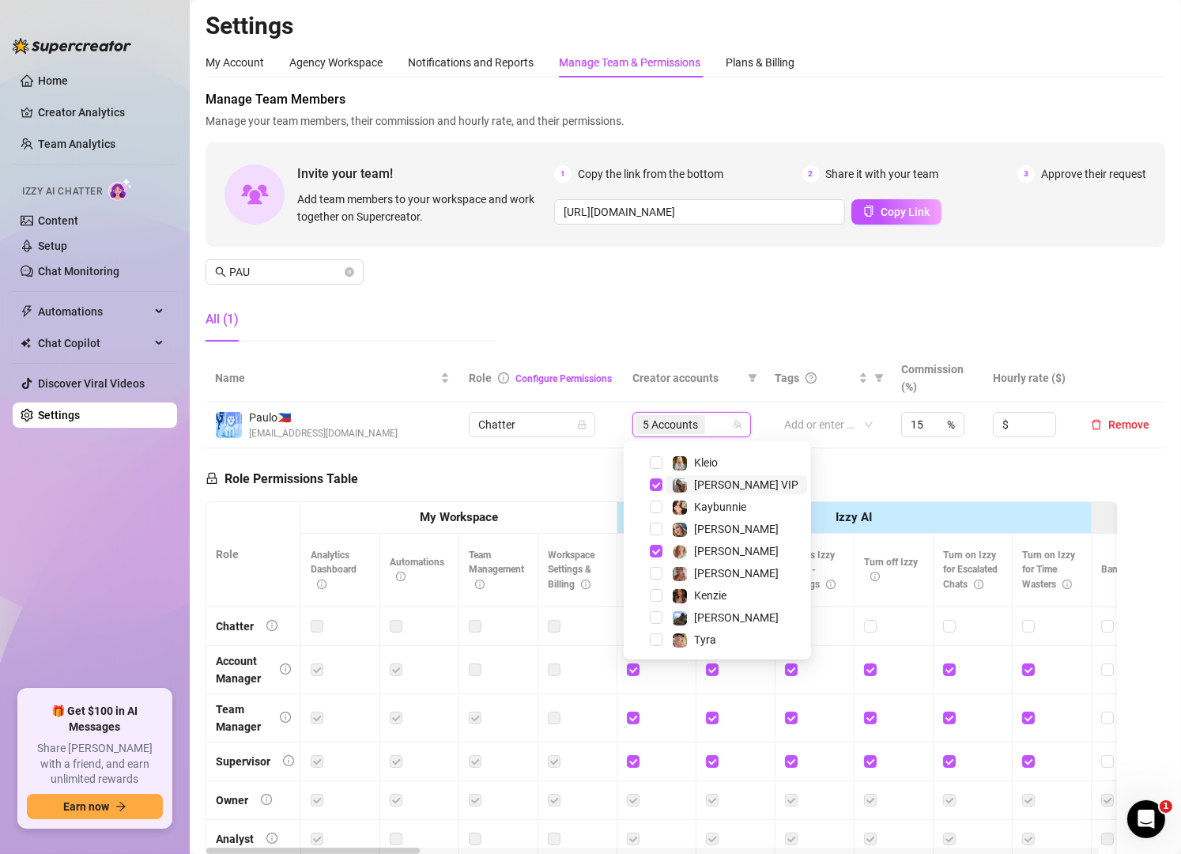
scroll to position [62, 0]
click at [716, 523] on span "[PERSON_NAME]" at bounding box center [736, 529] width 85 height 13
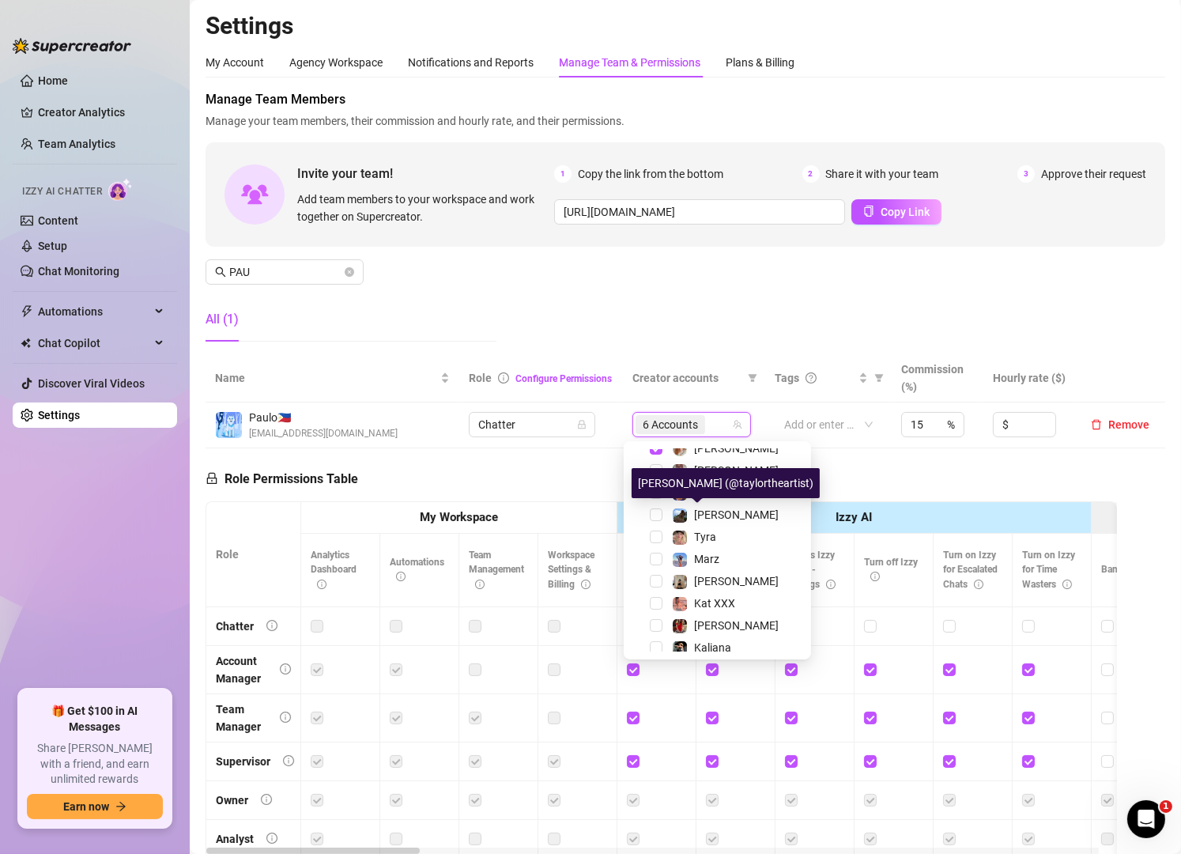
scroll to position [166, 0]
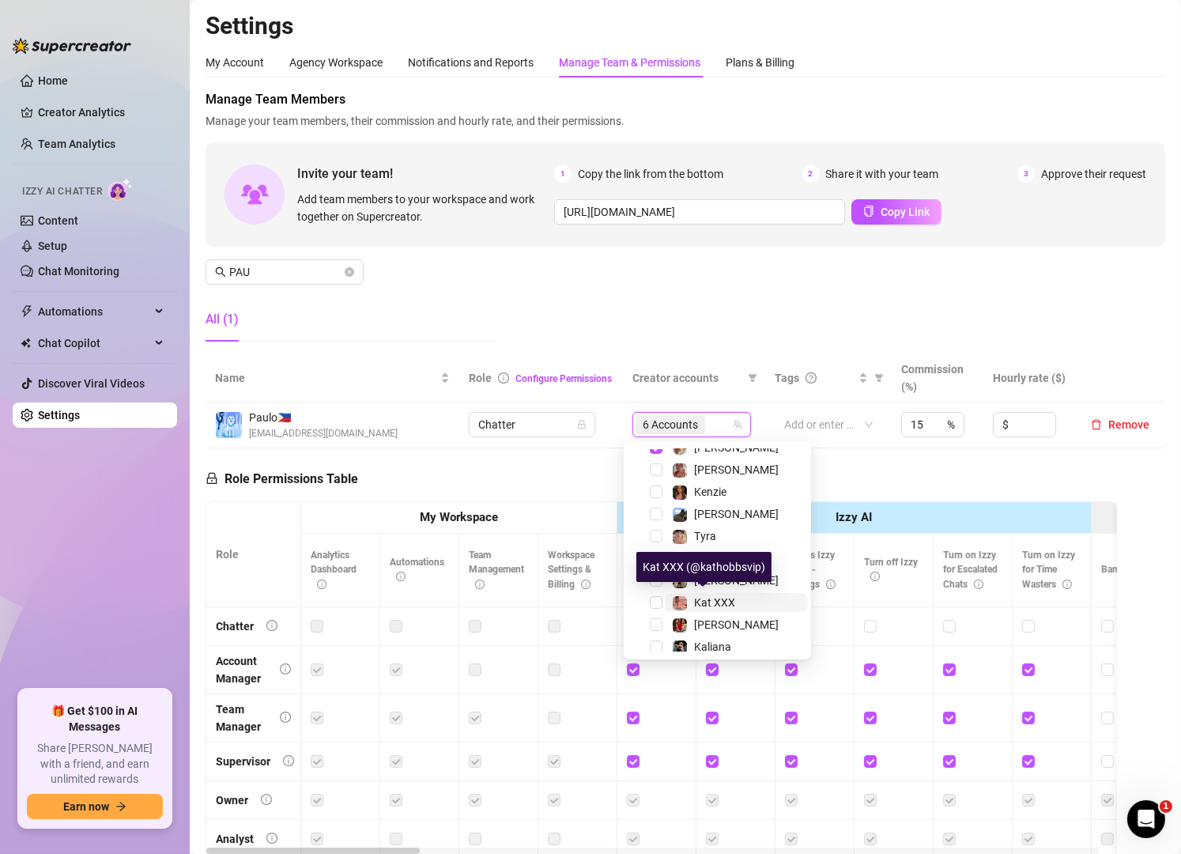
click at [705, 599] on span "Kat XXX" at bounding box center [714, 602] width 41 height 13
click at [751, 354] on th "Creator accounts" at bounding box center [694, 378] width 142 height 48
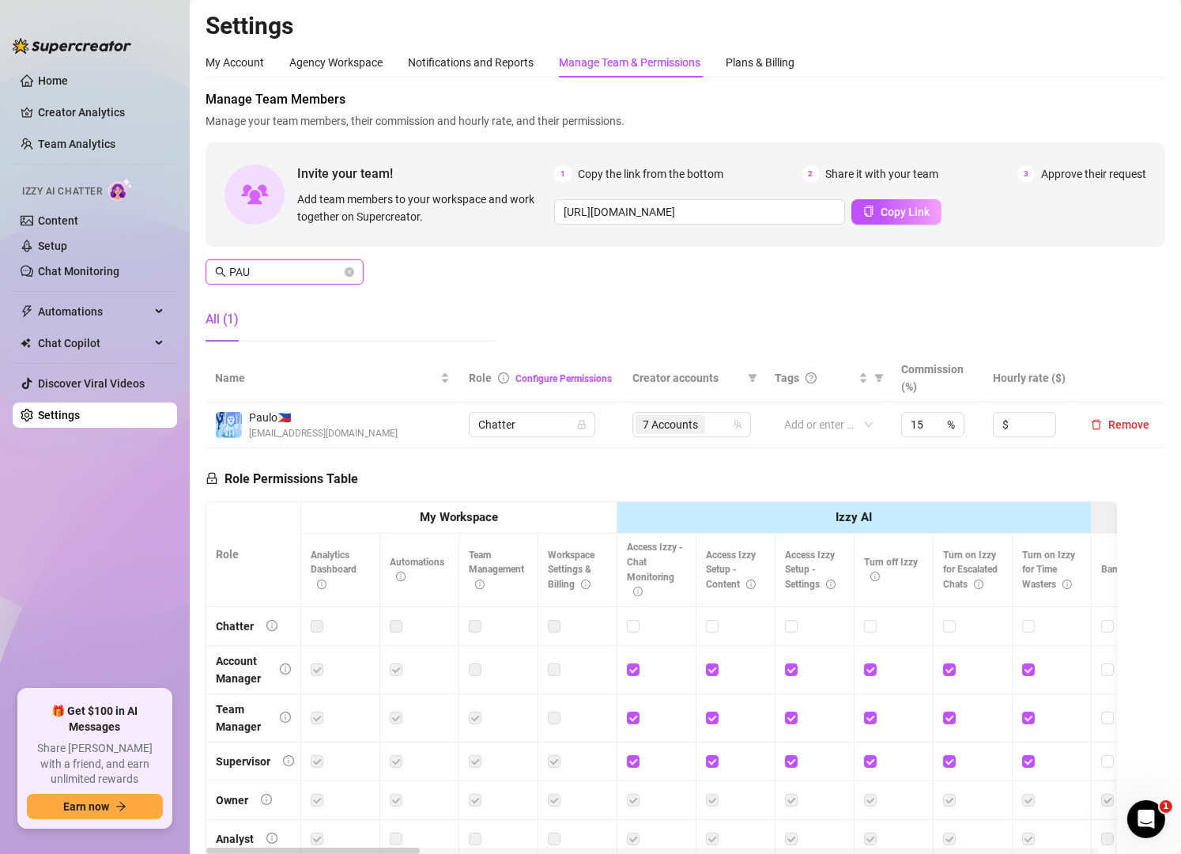
click at [309, 272] on input "PAU" at bounding box center [285, 271] width 112 height 17
click at [705, 421] on div "4 Accounts" at bounding box center [684, 425] width 96 height 22
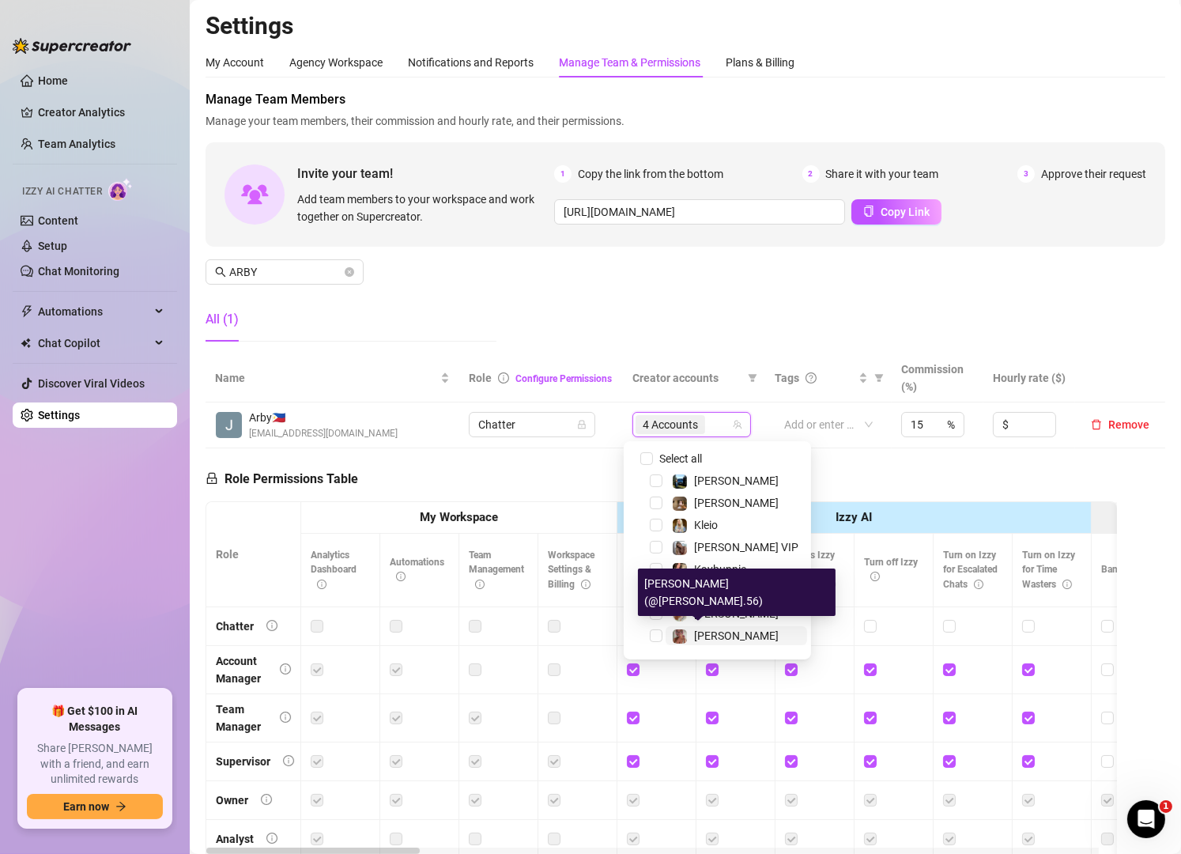
click at [695, 629] on span "[PERSON_NAME]" at bounding box center [736, 635] width 85 height 13
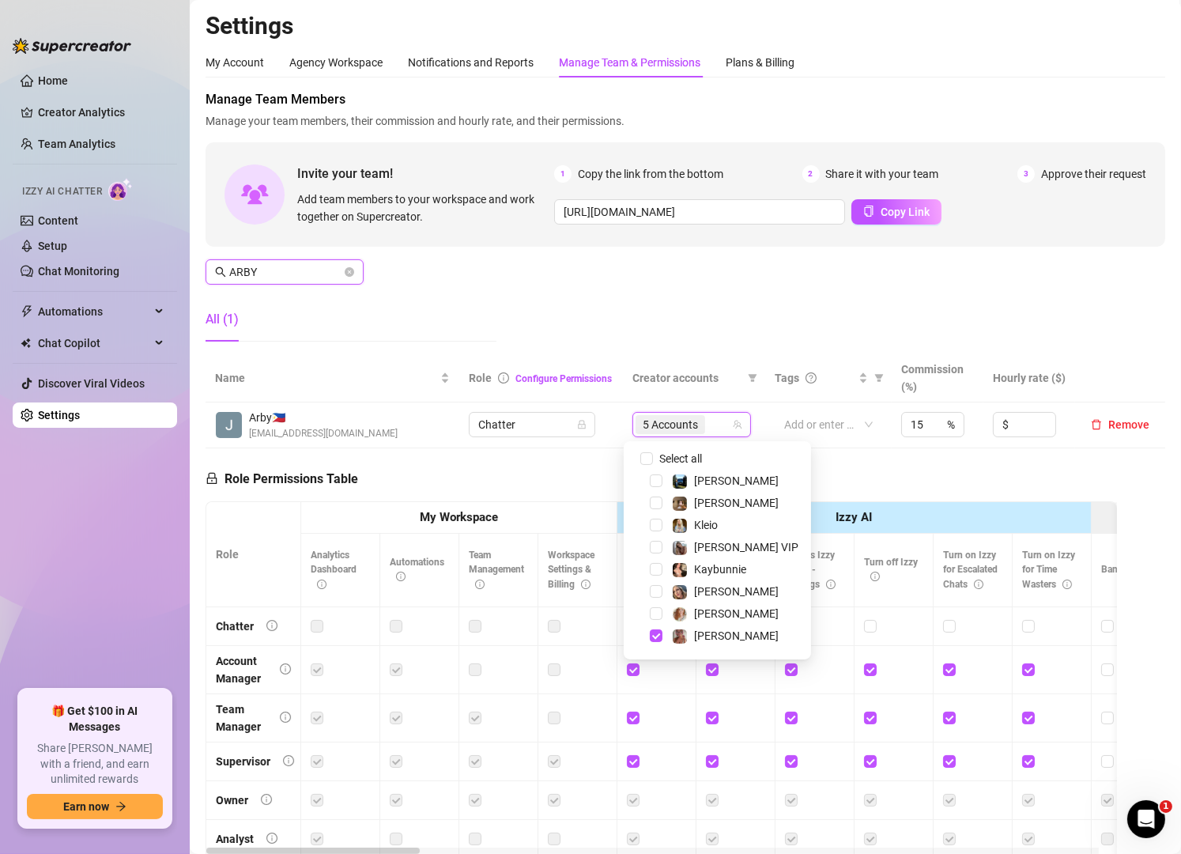
click at [300, 270] on input "ARBY" at bounding box center [285, 271] width 112 height 17
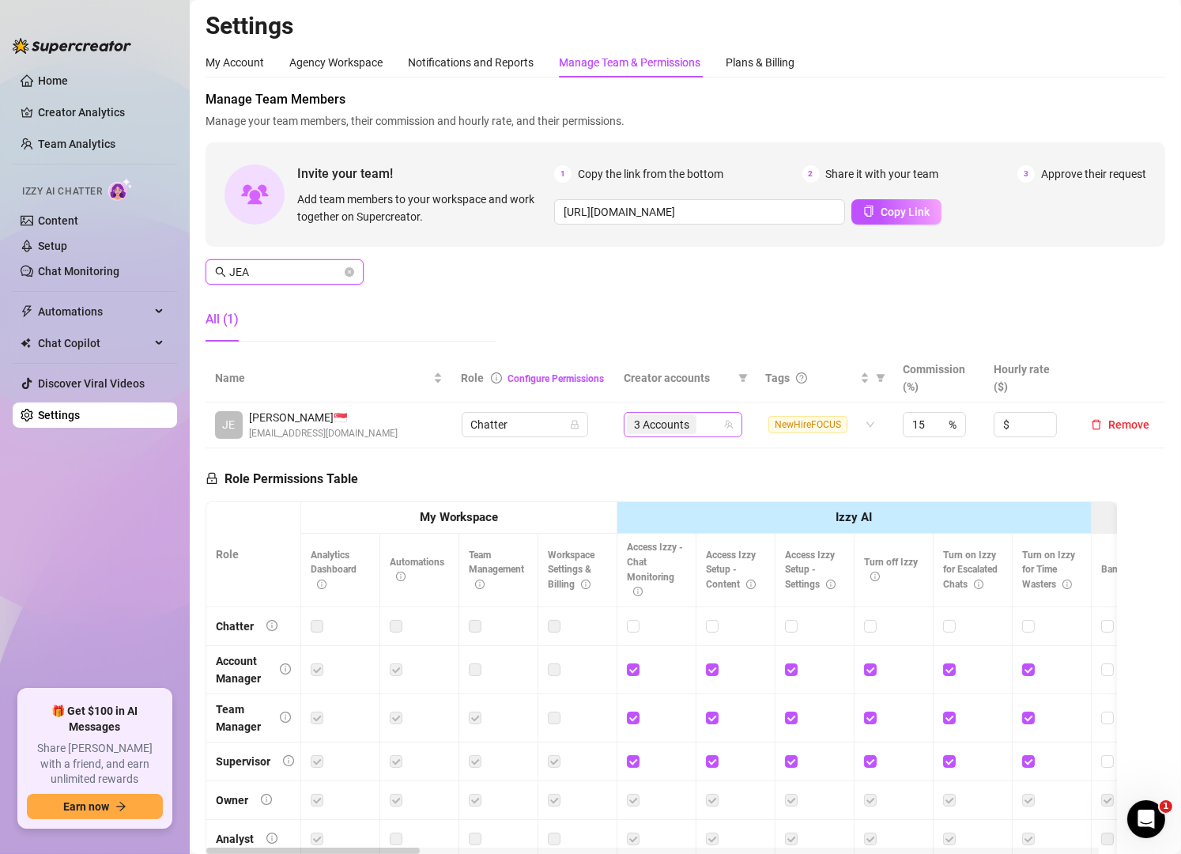
click at [724, 421] on icon "team" at bounding box center [728, 424] width 9 height 9
click at [698, 426] on div "3 Accounts" at bounding box center [675, 425] width 96 height 22
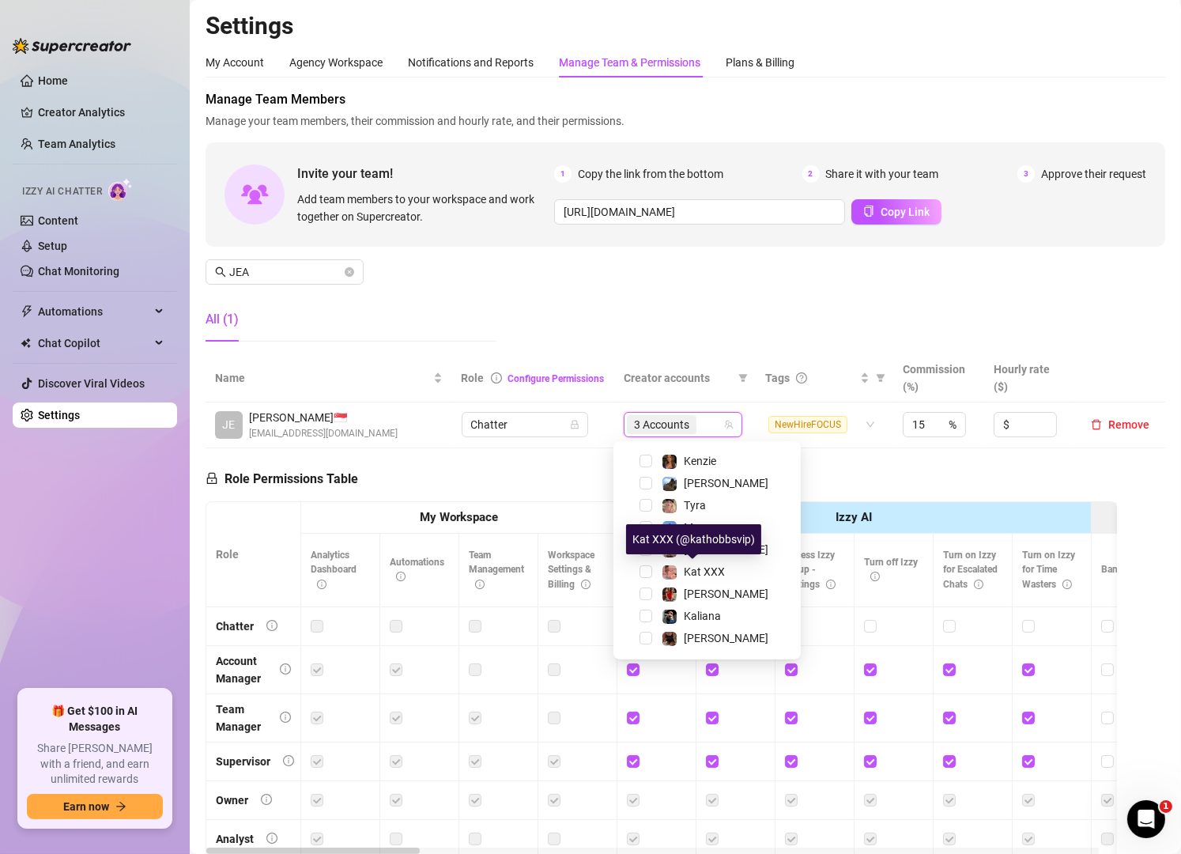
scroll to position [236, 0]
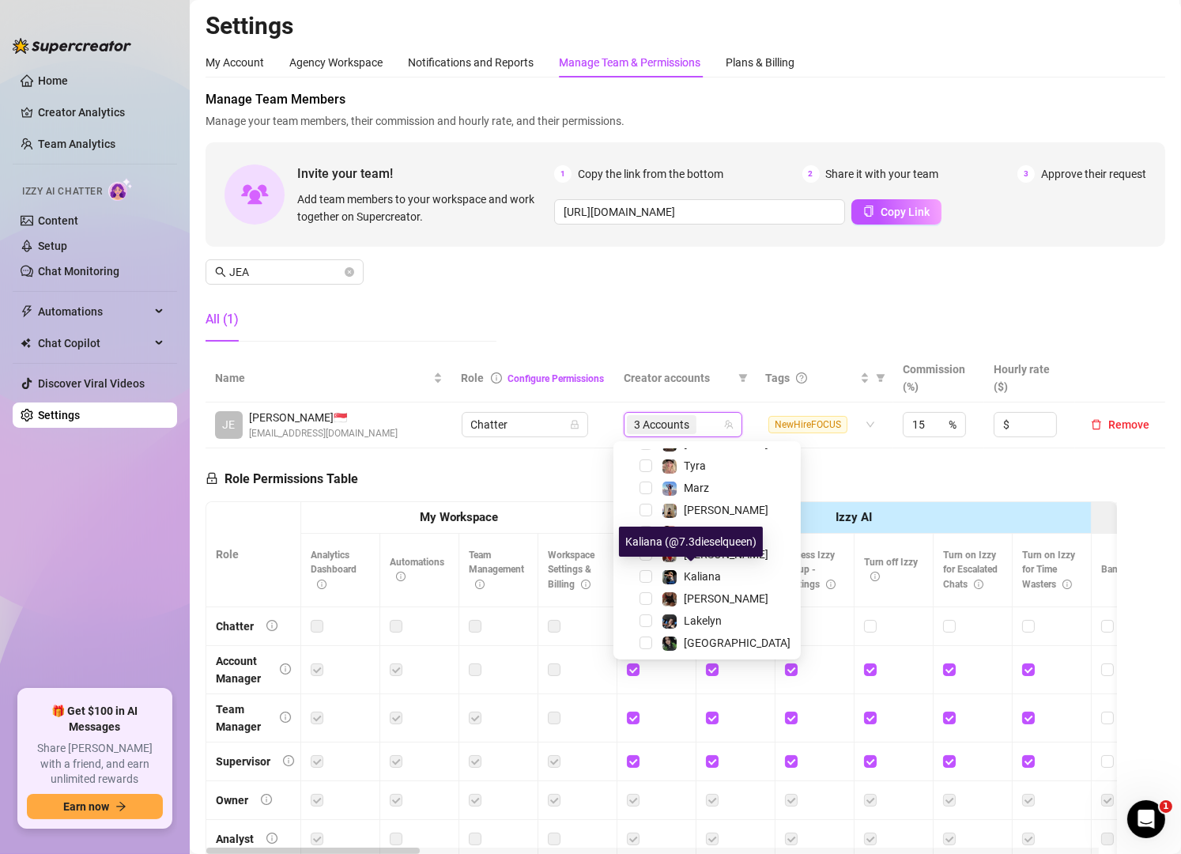
click at [679, 580] on div "Kaliana" at bounding box center [691, 576] width 59 height 19
click at [629, 338] on div "Manage Team Members Manage your team members, their commission and hourly rate,…" at bounding box center [686, 222] width 960 height 264
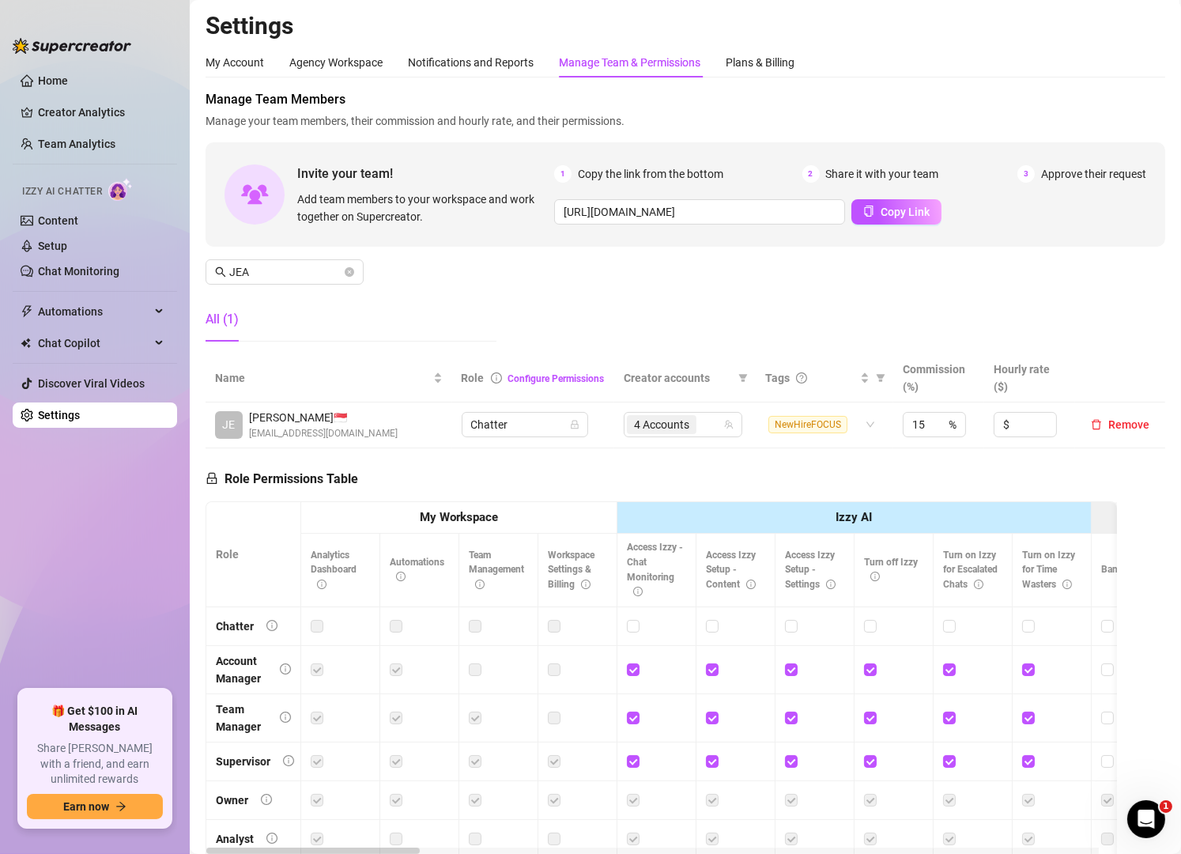
click at [8, 485] on aside "Home Creator Analytics Team Analytics Izzy AI Chatter Content Setup Chat Monito…" at bounding box center [95, 427] width 190 height 854
click at [294, 278] on input "JEA" at bounding box center [285, 271] width 112 height 17
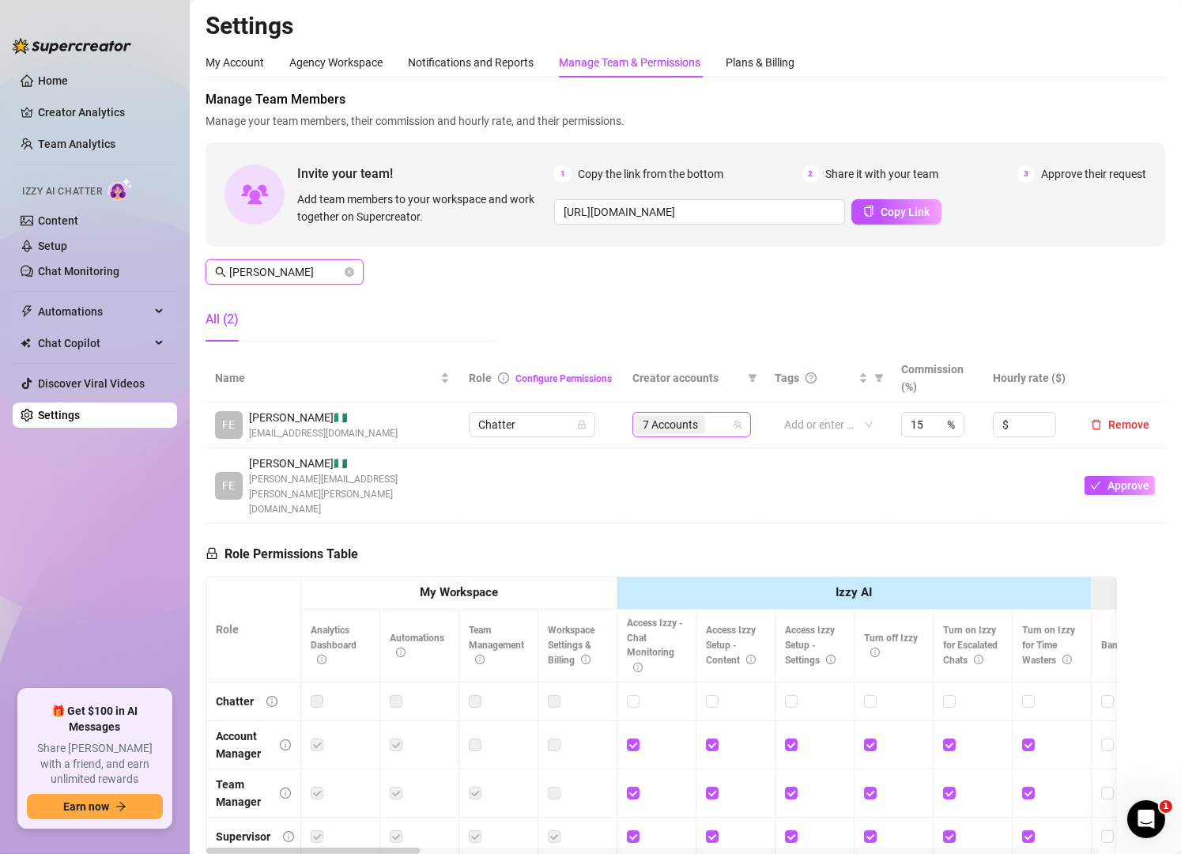
click at [712, 423] on div "7 Accounts" at bounding box center [684, 425] width 96 height 22
type input "[PERSON_NAME]"
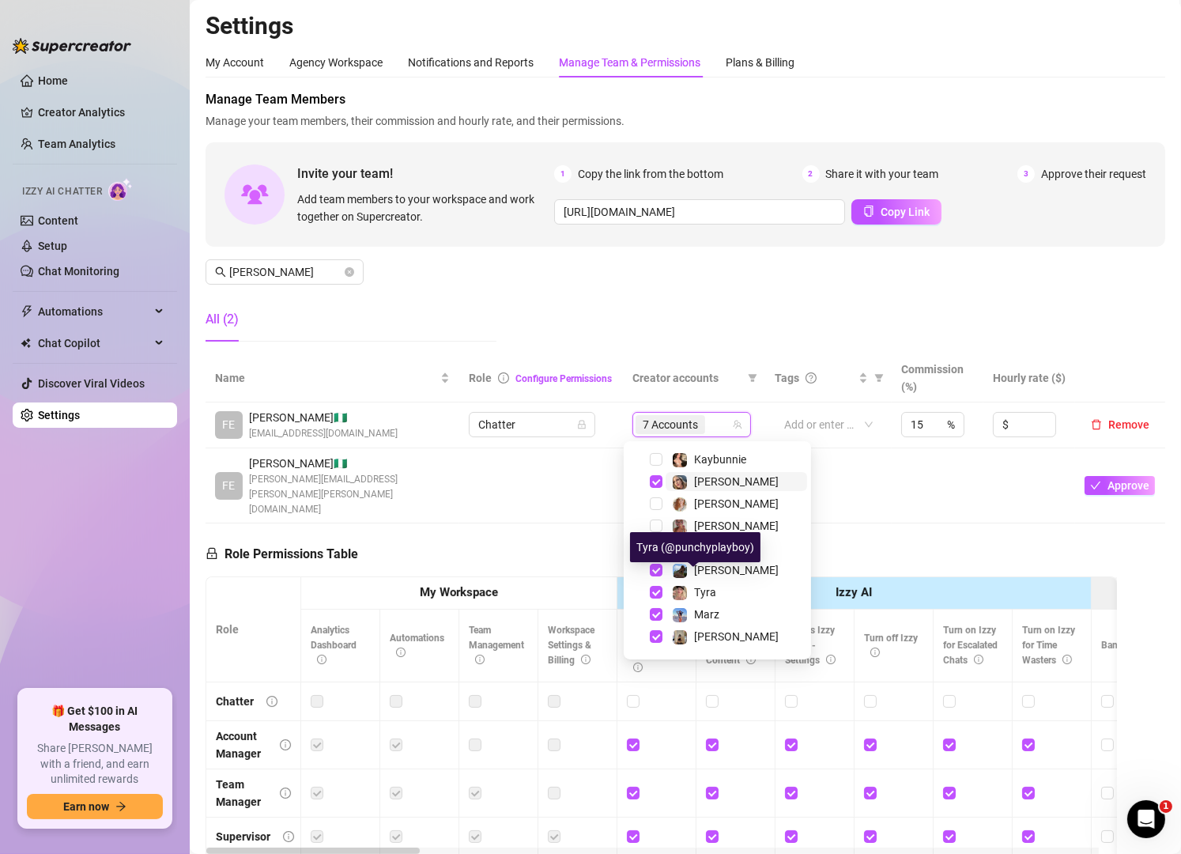
scroll to position [122, 0]
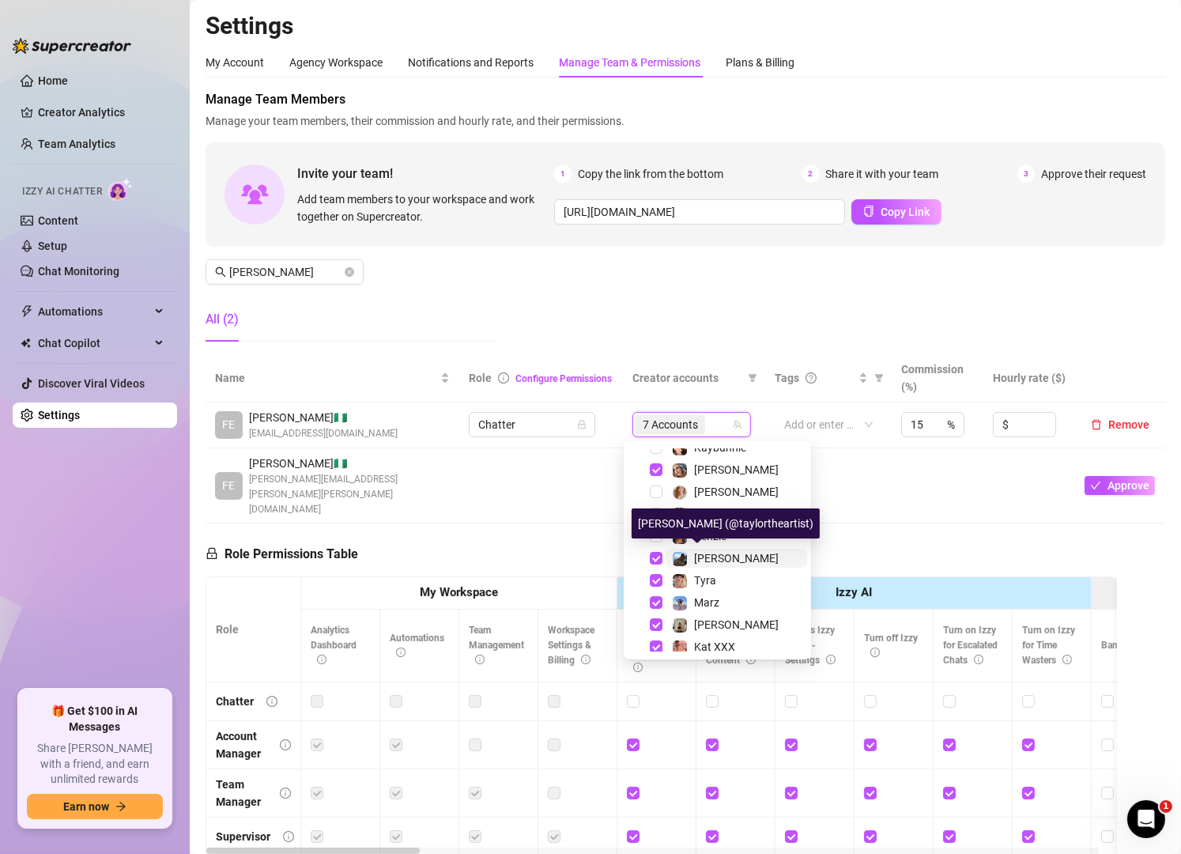
click at [685, 557] on img at bounding box center [680, 559] width 14 height 14
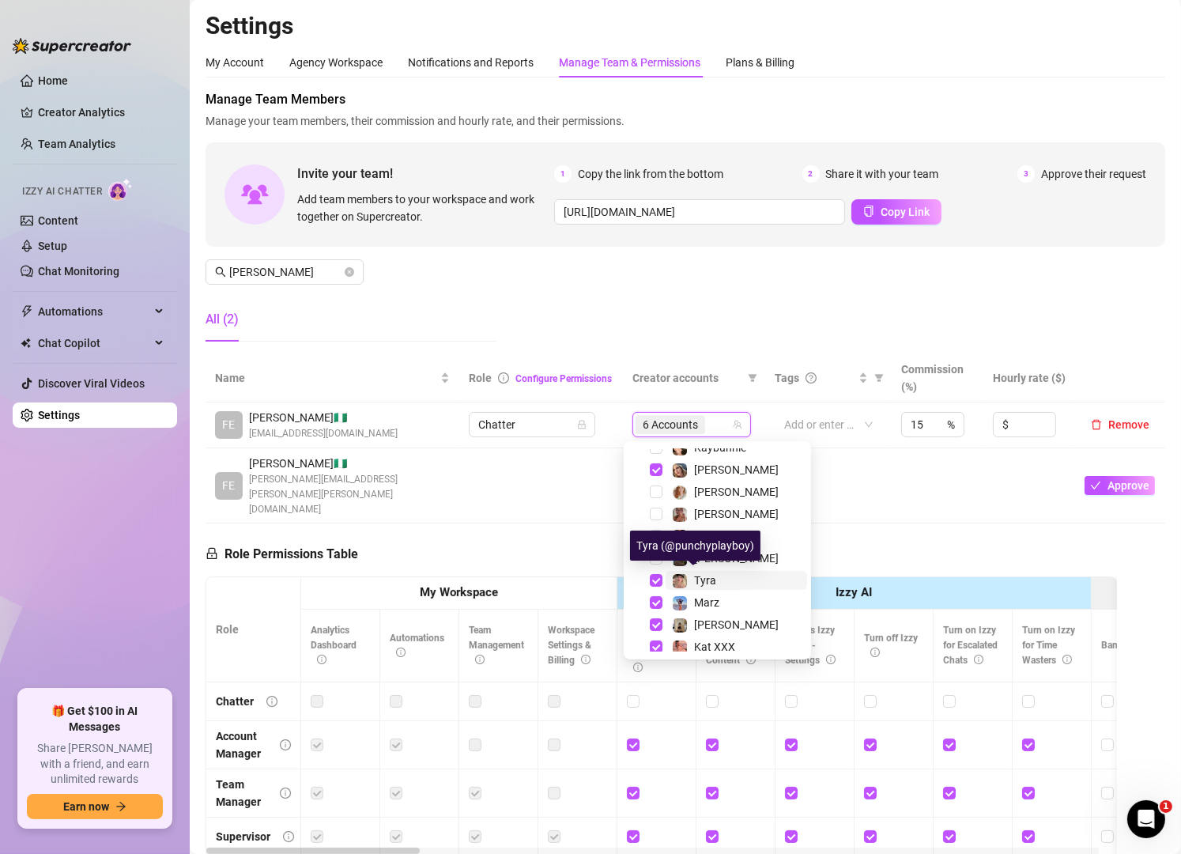
click at [694, 584] on span "Tyra" at bounding box center [705, 580] width 22 height 13
click at [698, 608] on div "Marz" at bounding box center [706, 602] width 25 height 19
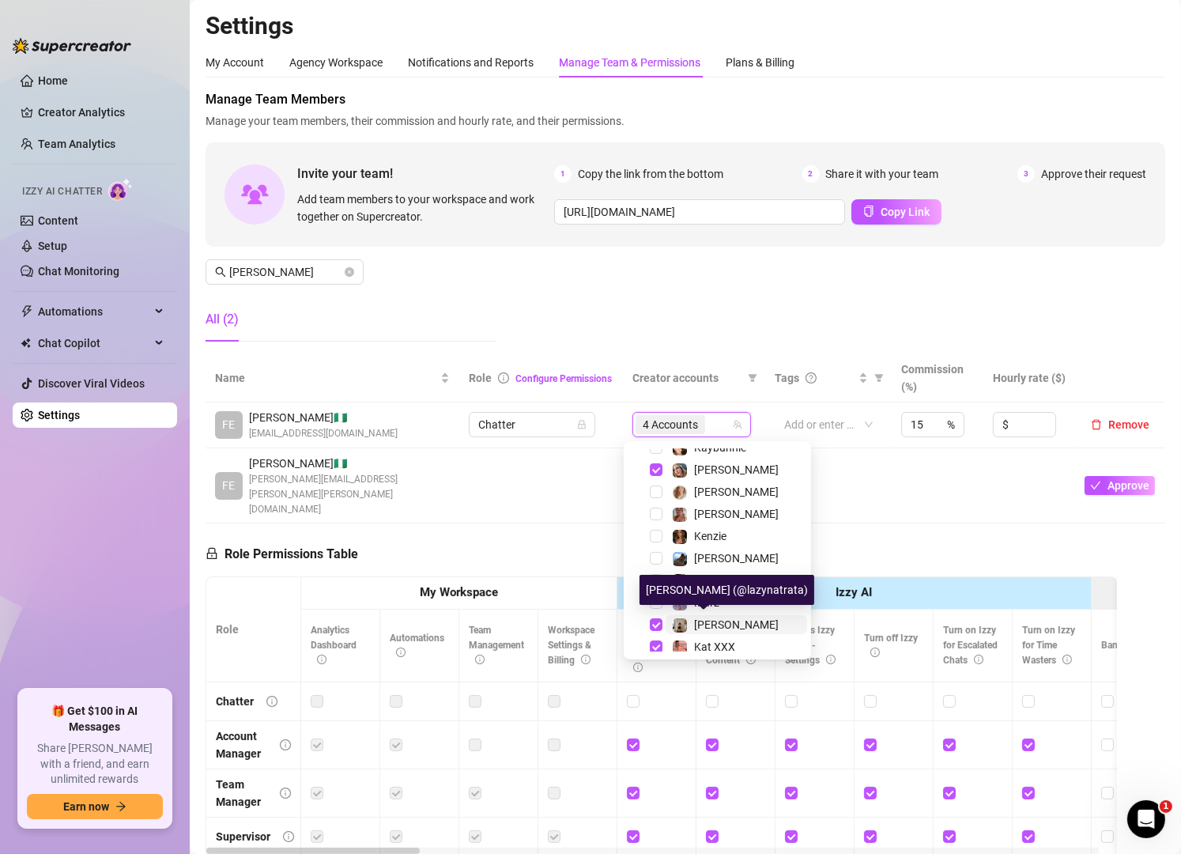
click at [701, 624] on span "[PERSON_NAME]" at bounding box center [736, 624] width 85 height 13
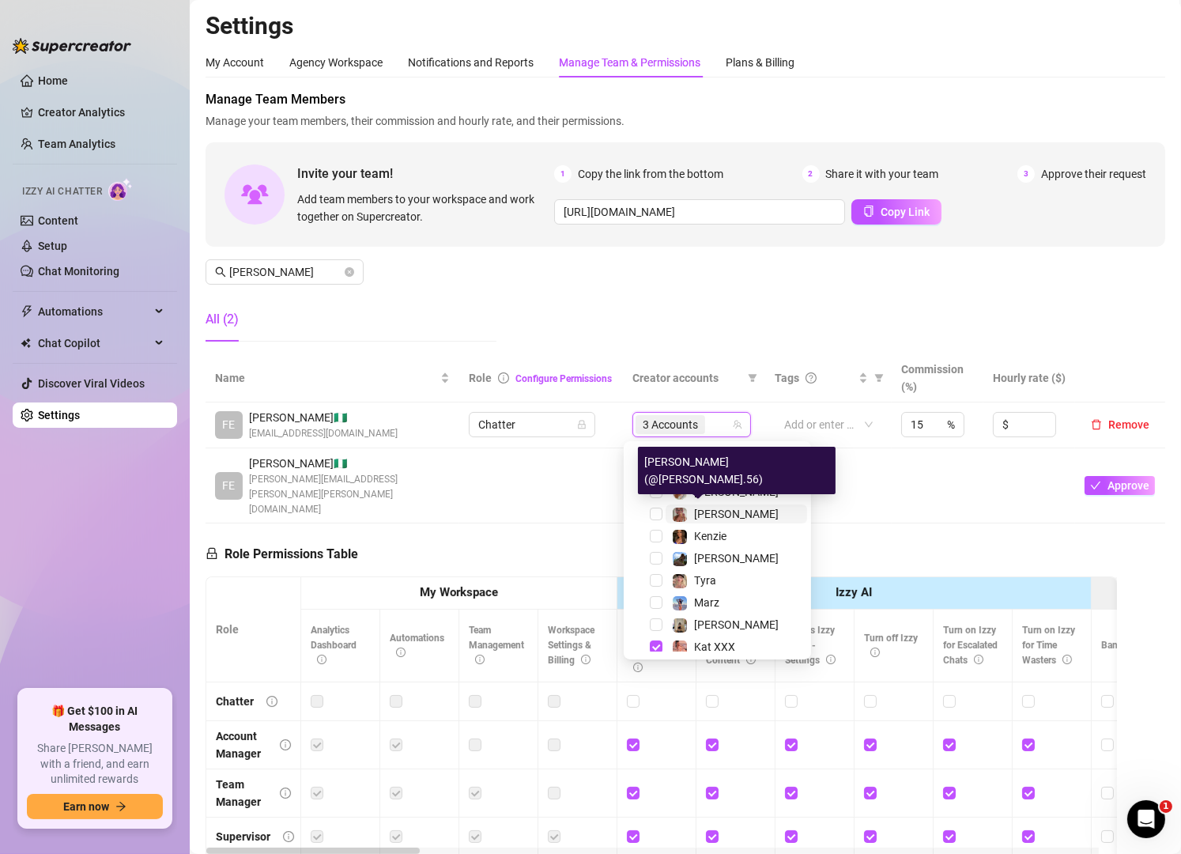
click at [719, 512] on span "[PERSON_NAME]" at bounding box center [736, 514] width 85 height 13
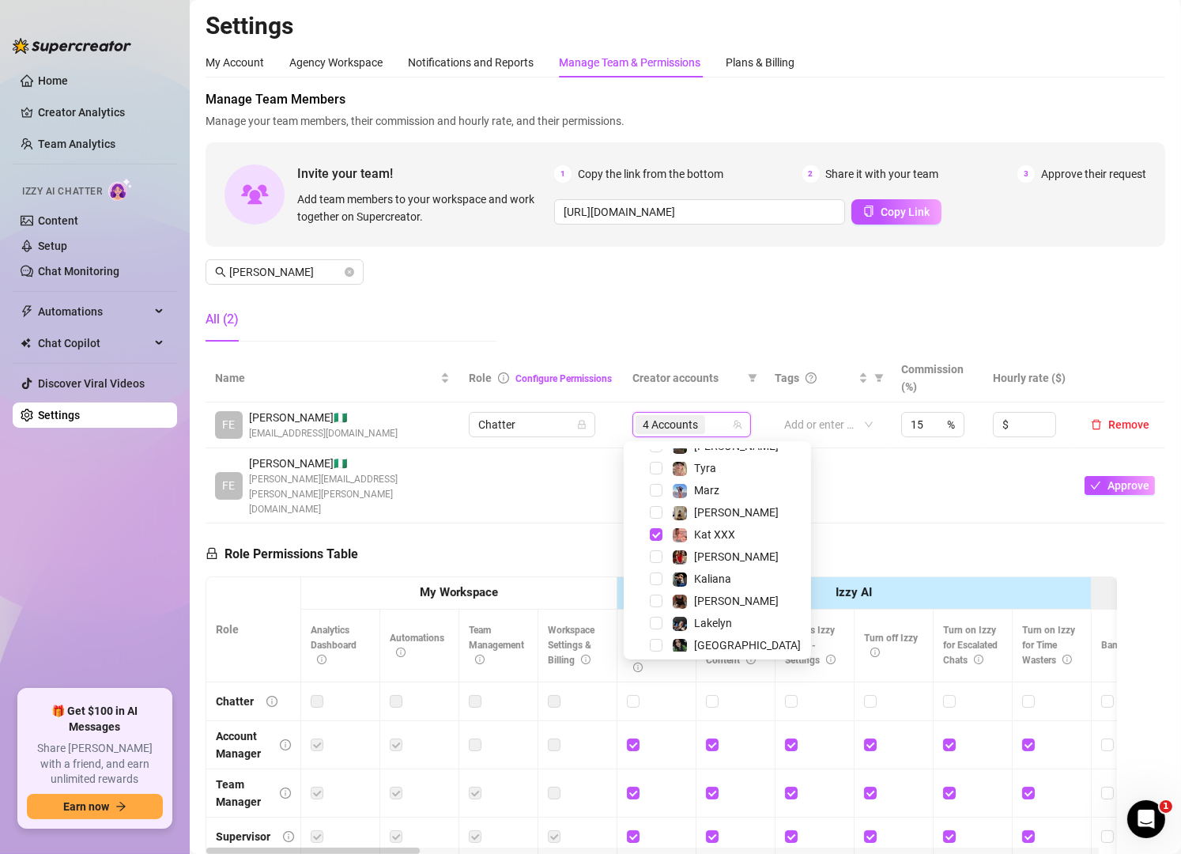
scroll to position [241, 0]
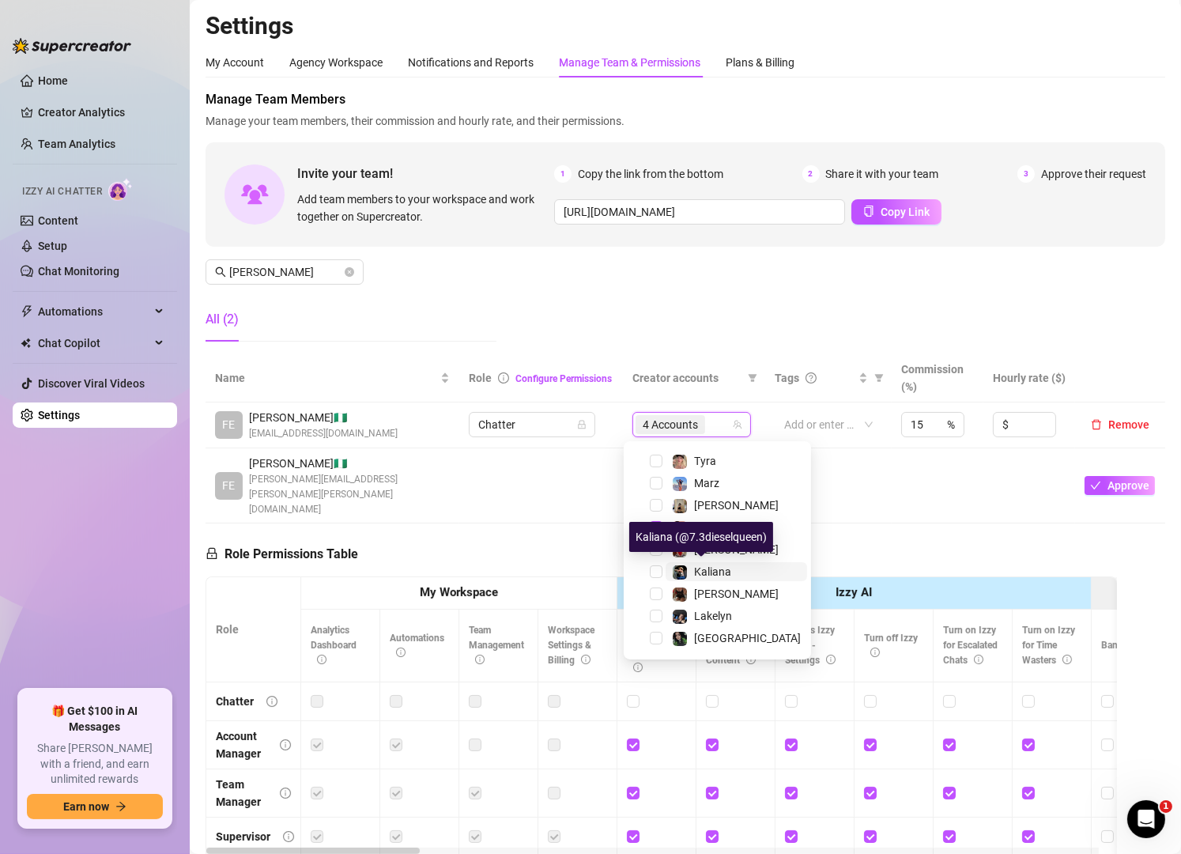
click at [704, 574] on span "Kaliana" at bounding box center [712, 571] width 37 height 13
click at [273, 261] on span "[PERSON_NAME]" at bounding box center [285, 271] width 158 height 25
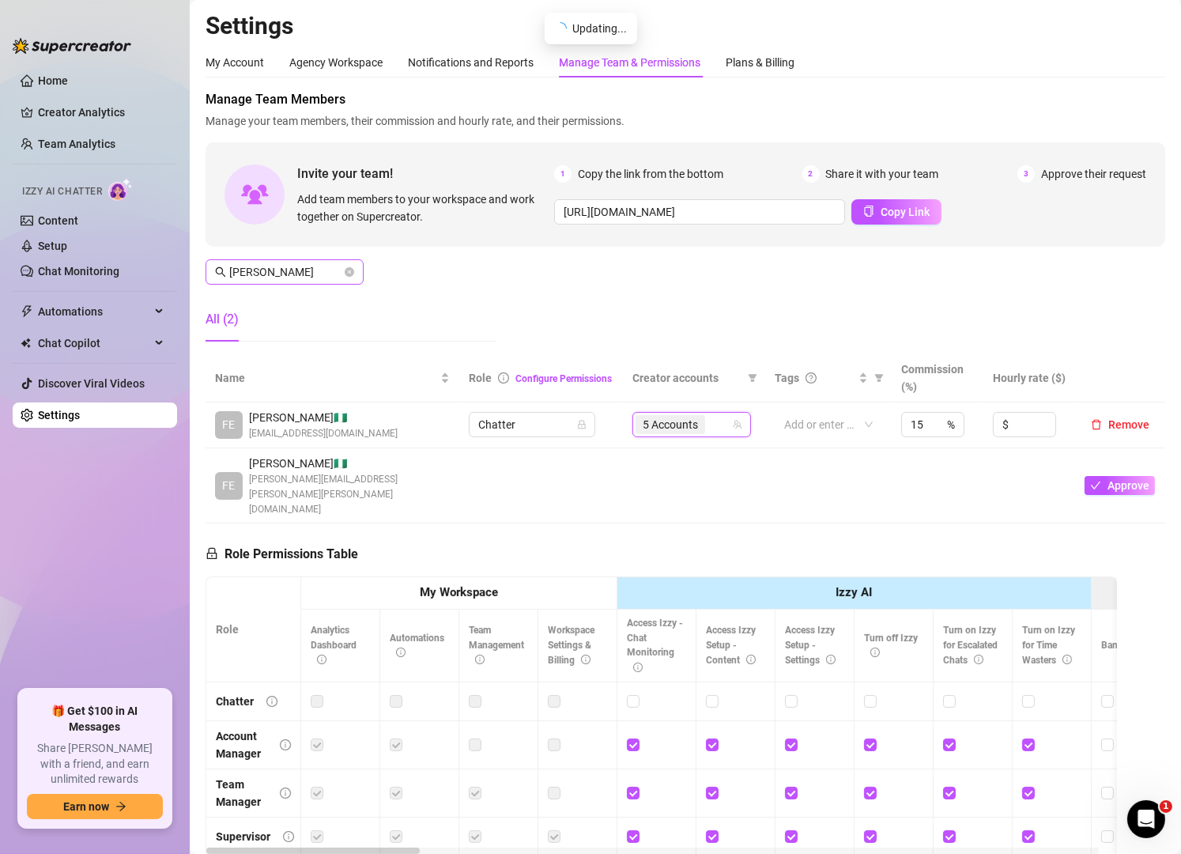
click at [273, 261] on span "[PERSON_NAME]" at bounding box center [285, 271] width 158 height 25
click at [273, 269] on input "[PERSON_NAME]" at bounding box center [285, 271] width 112 height 17
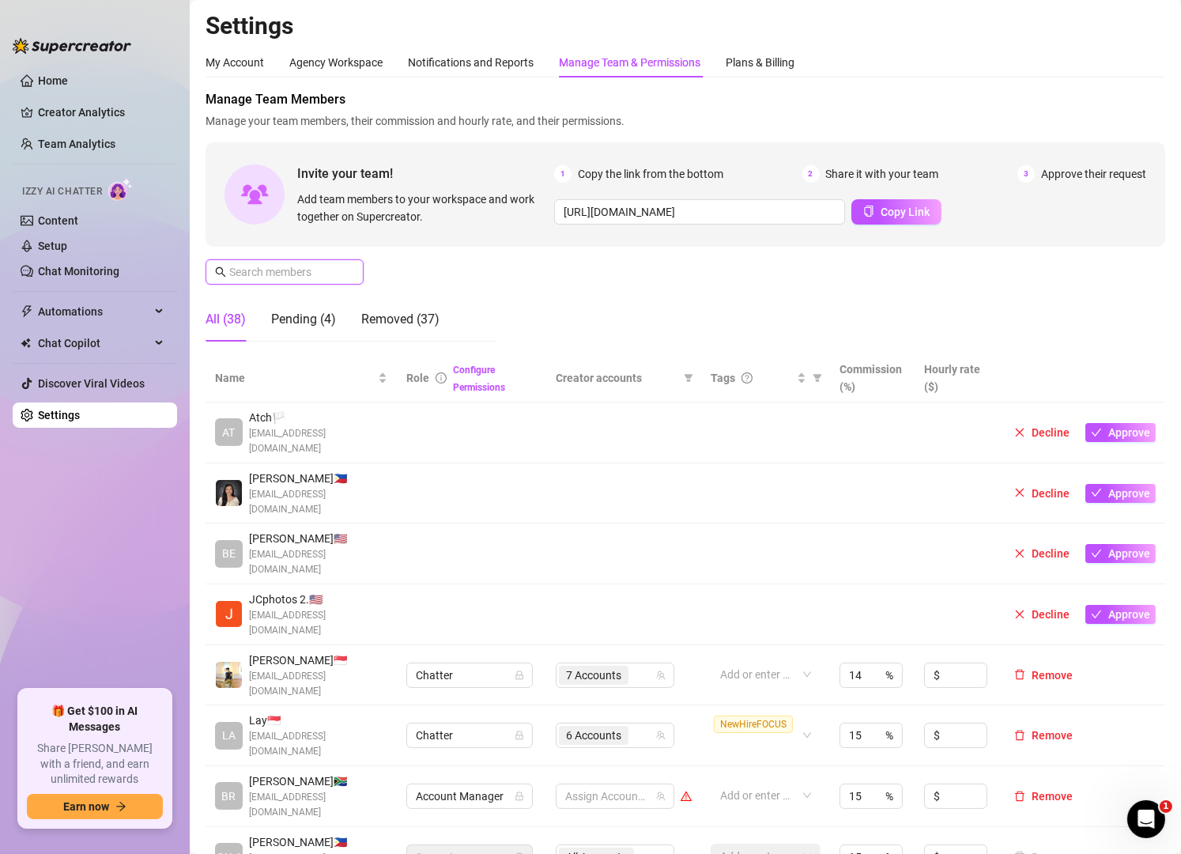
click at [310, 280] on input "text" at bounding box center [285, 271] width 112 height 17
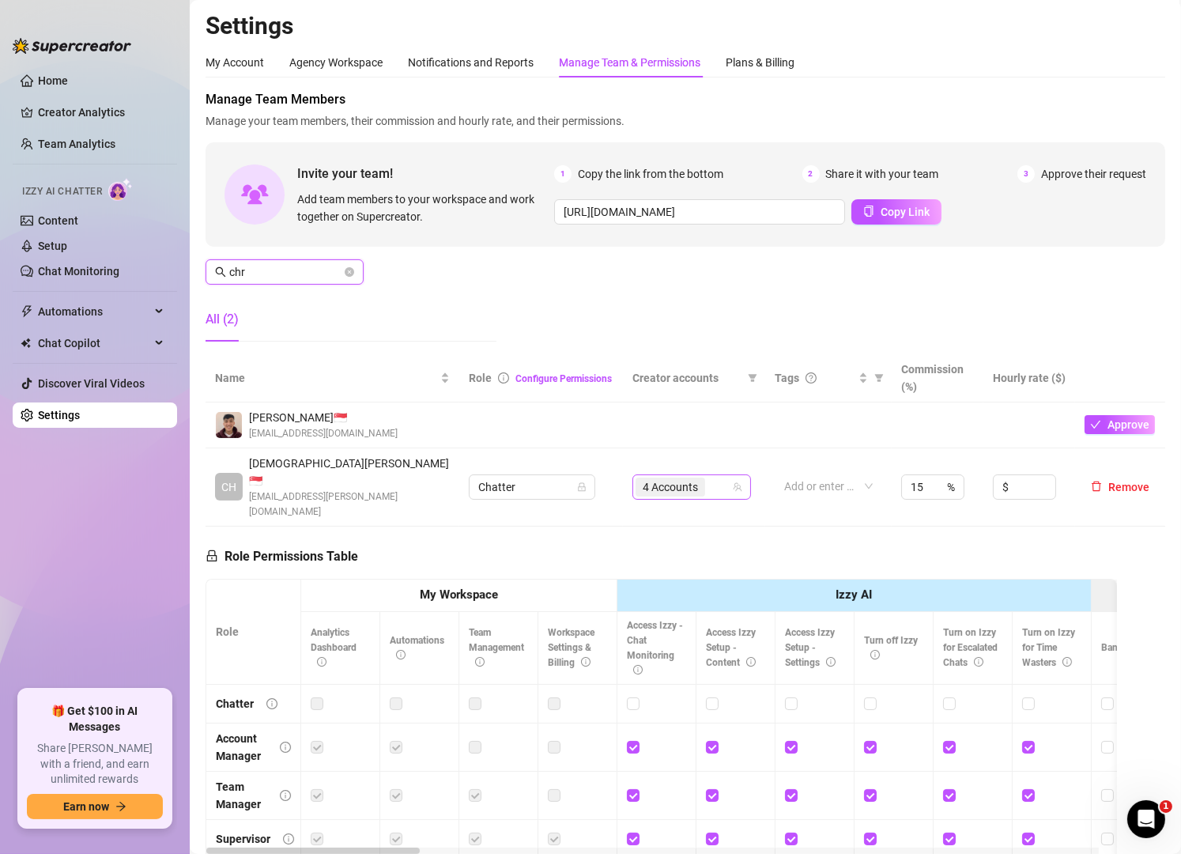
click at [716, 476] on div "4 Accounts" at bounding box center [684, 487] width 96 height 22
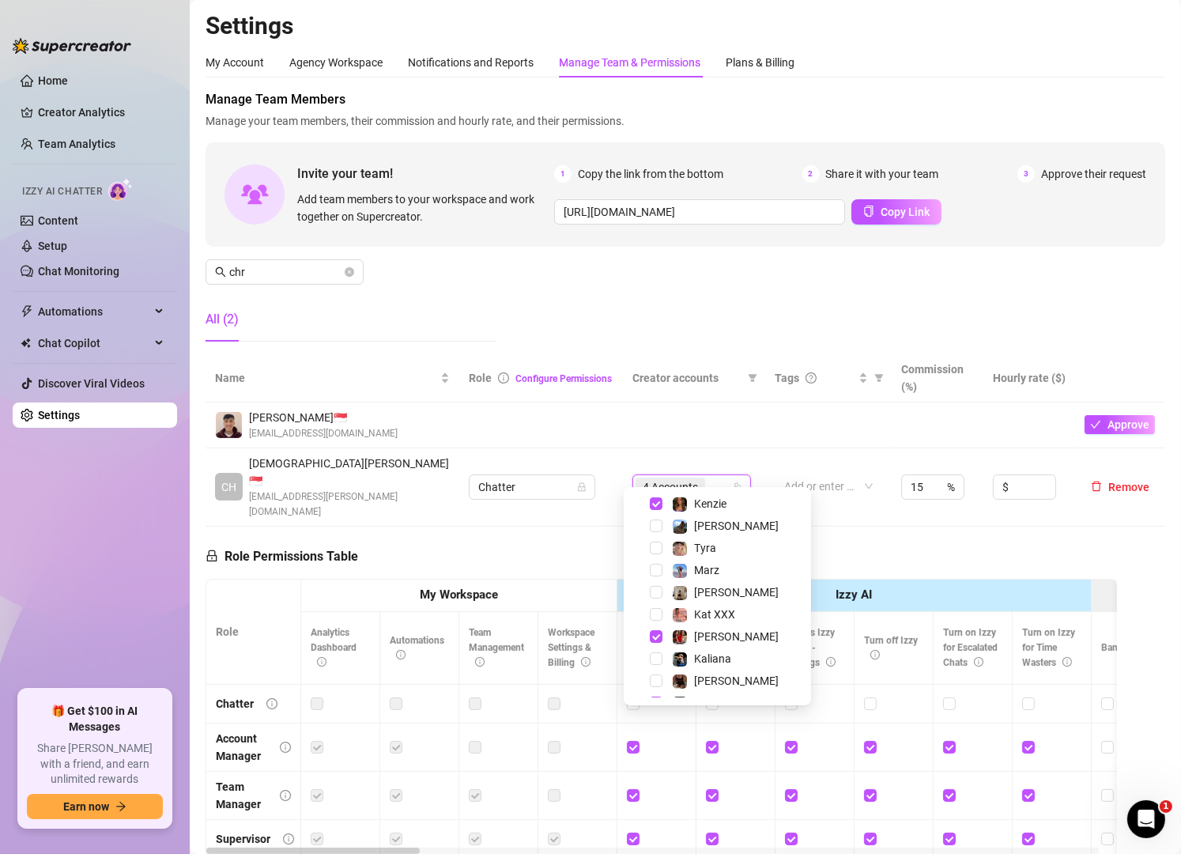
scroll to position [284, 0]
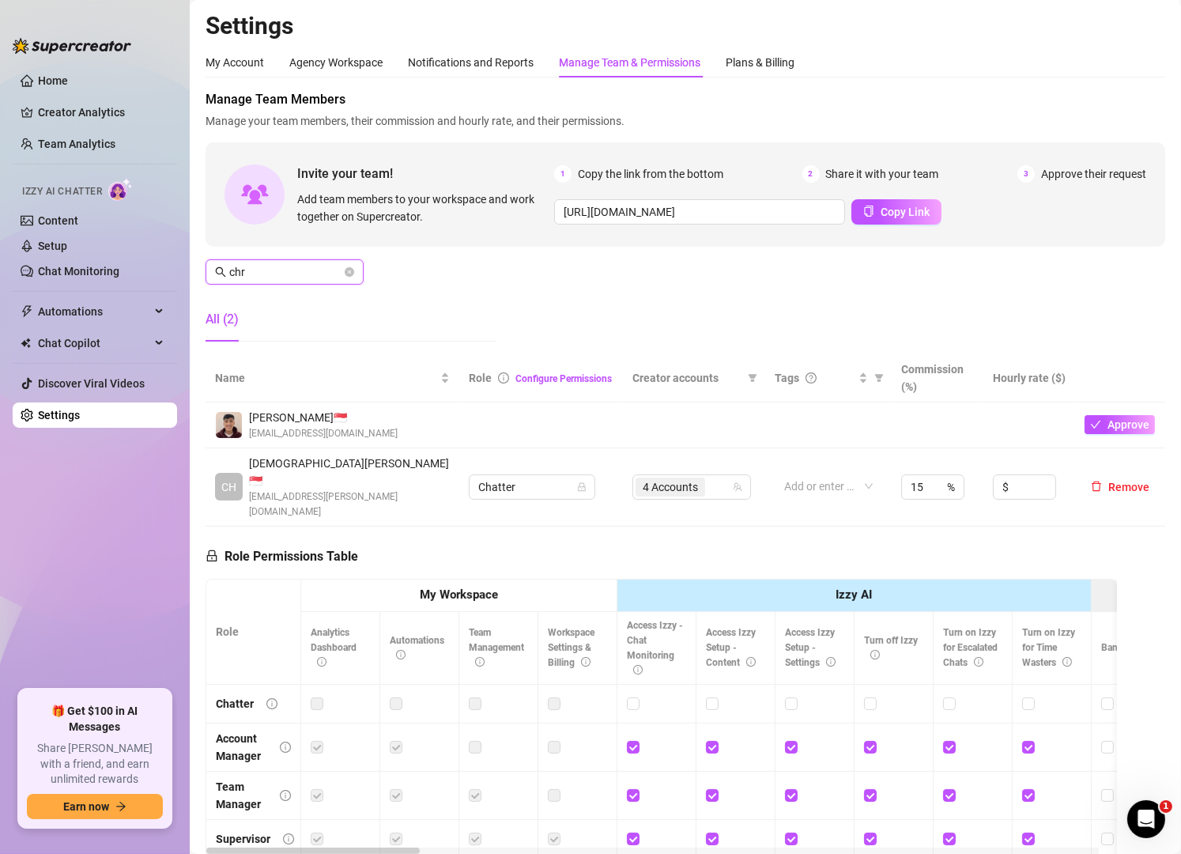
click at [281, 274] on input "chr" at bounding box center [285, 271] width 112 height 17
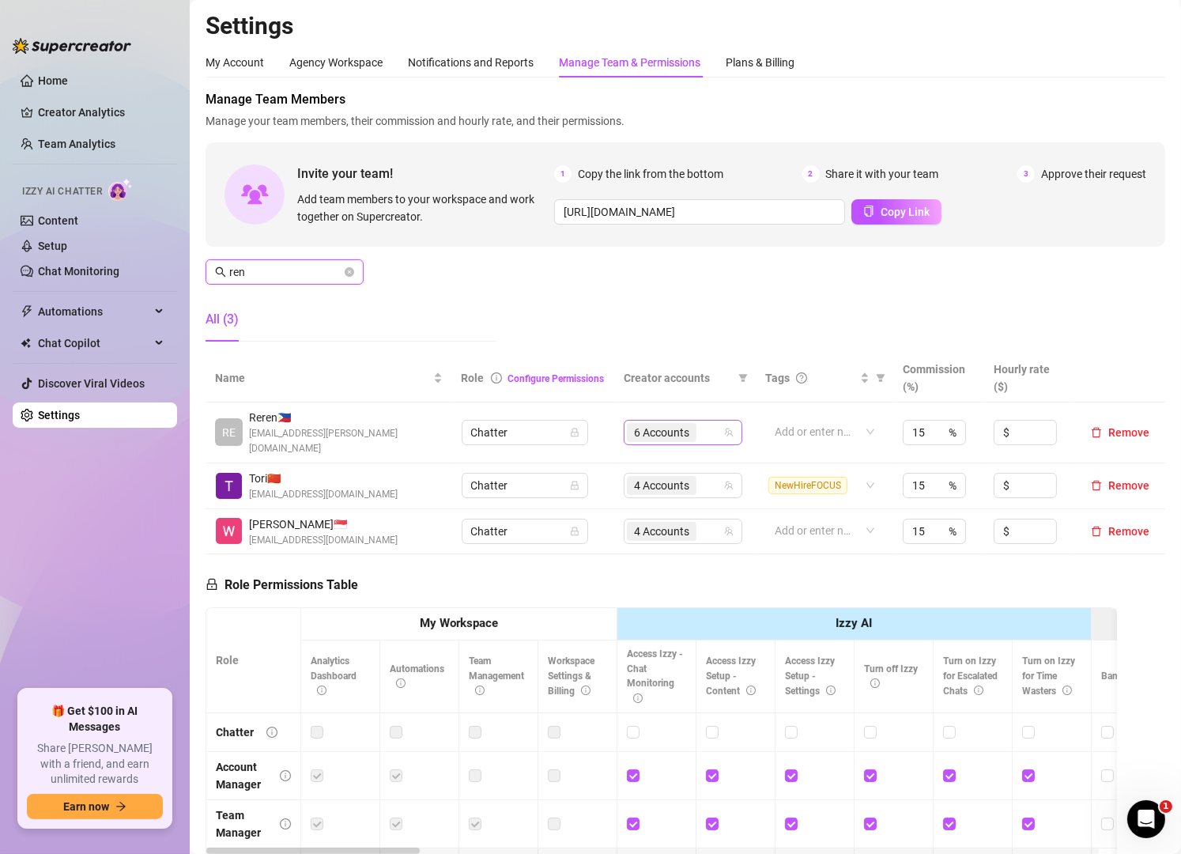
click at [700, 424] on div "6 Accounts" at bounding box center [675, 432] width 96 height 22
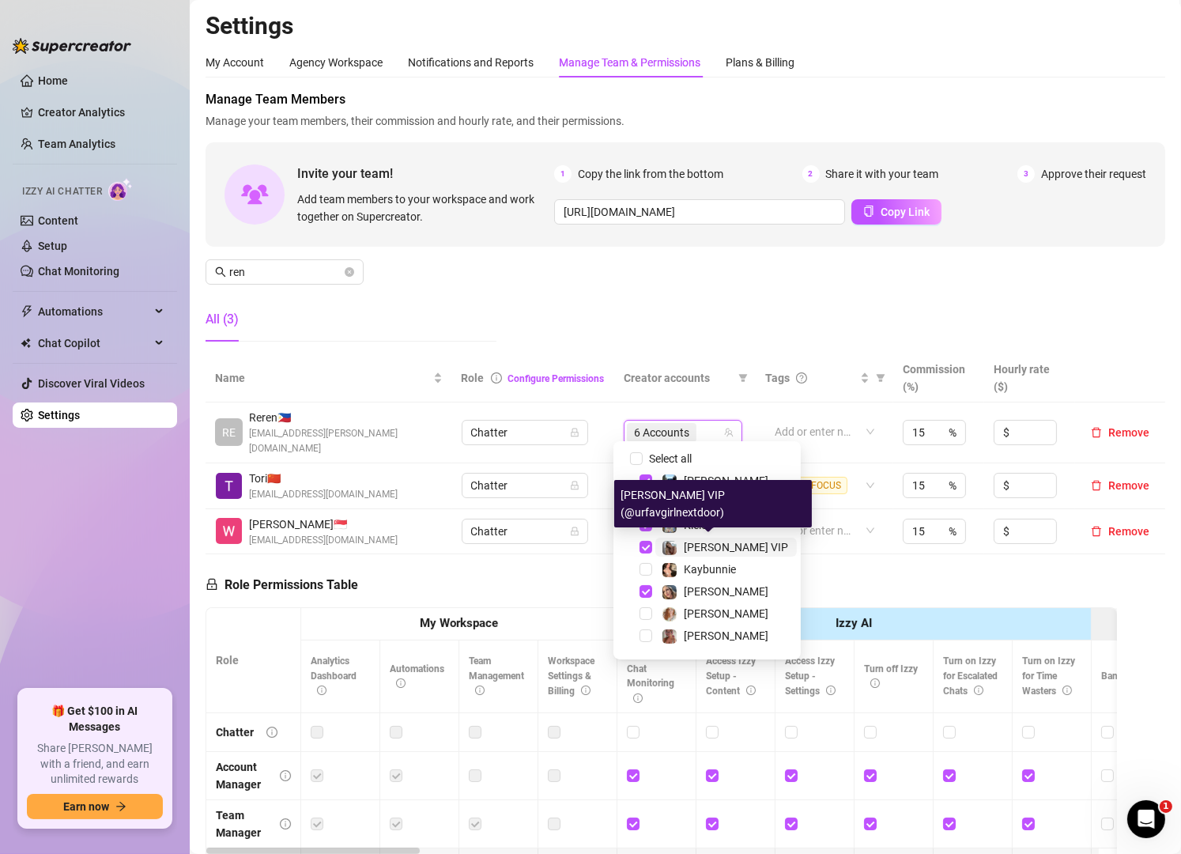
click at [680, 542] on div "[PERSON_NAME] VIP" at bounding box center [725, 547] width 127 height 19
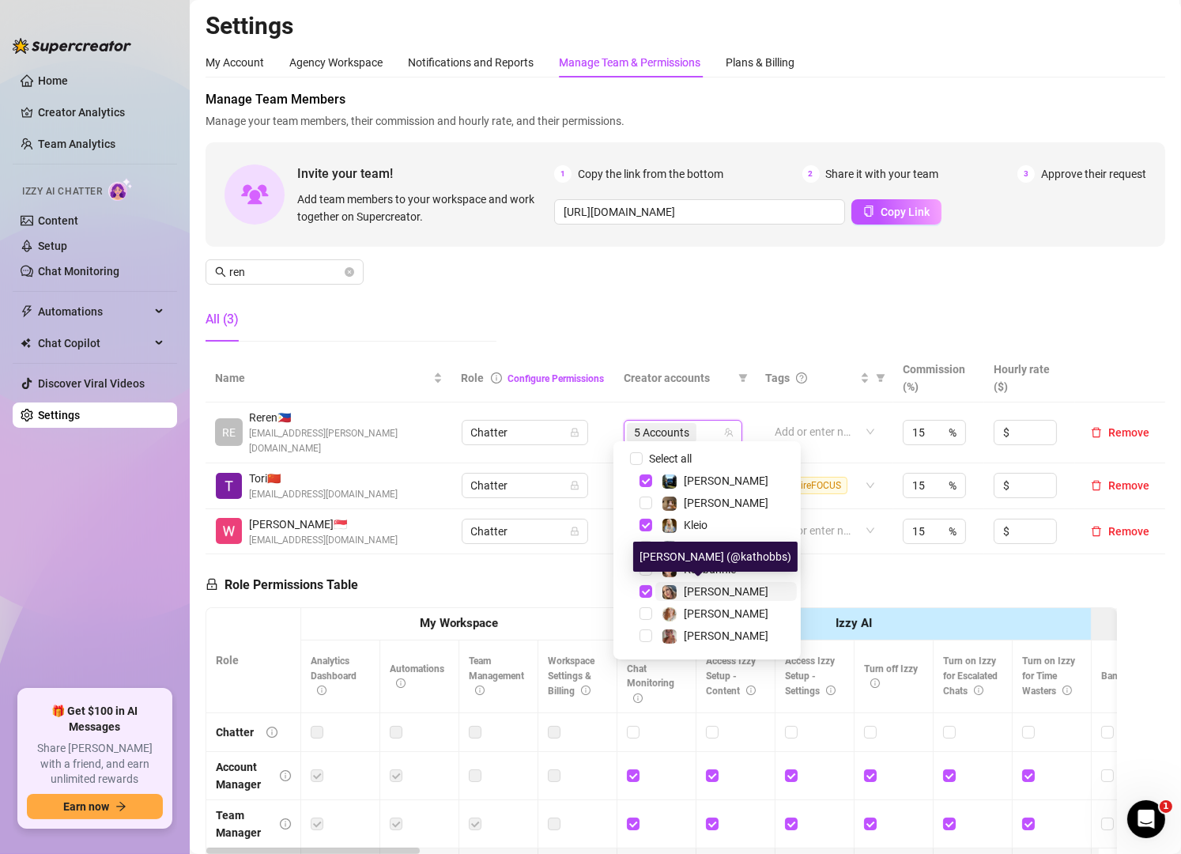
click at [676, 592] on img at bounding box center [670, 592] width 14 height 14
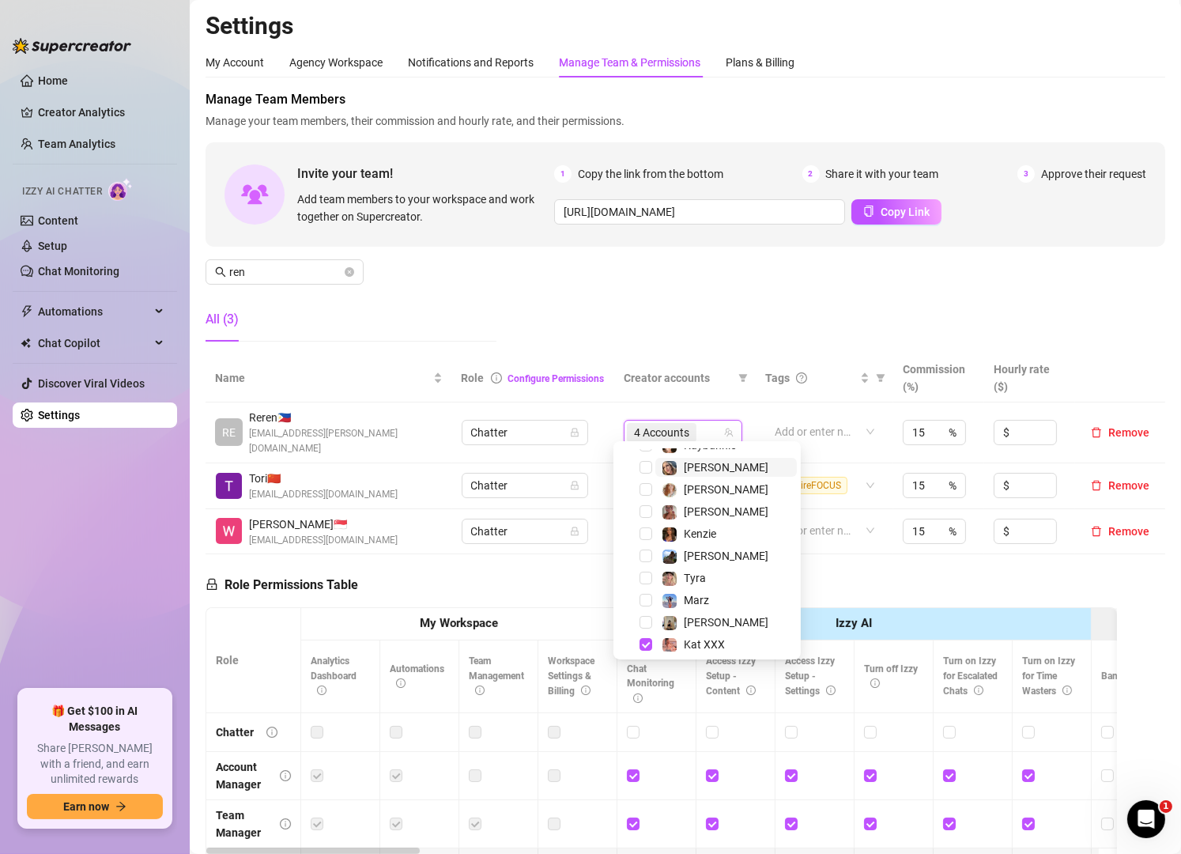
scroll to position [135, 0]
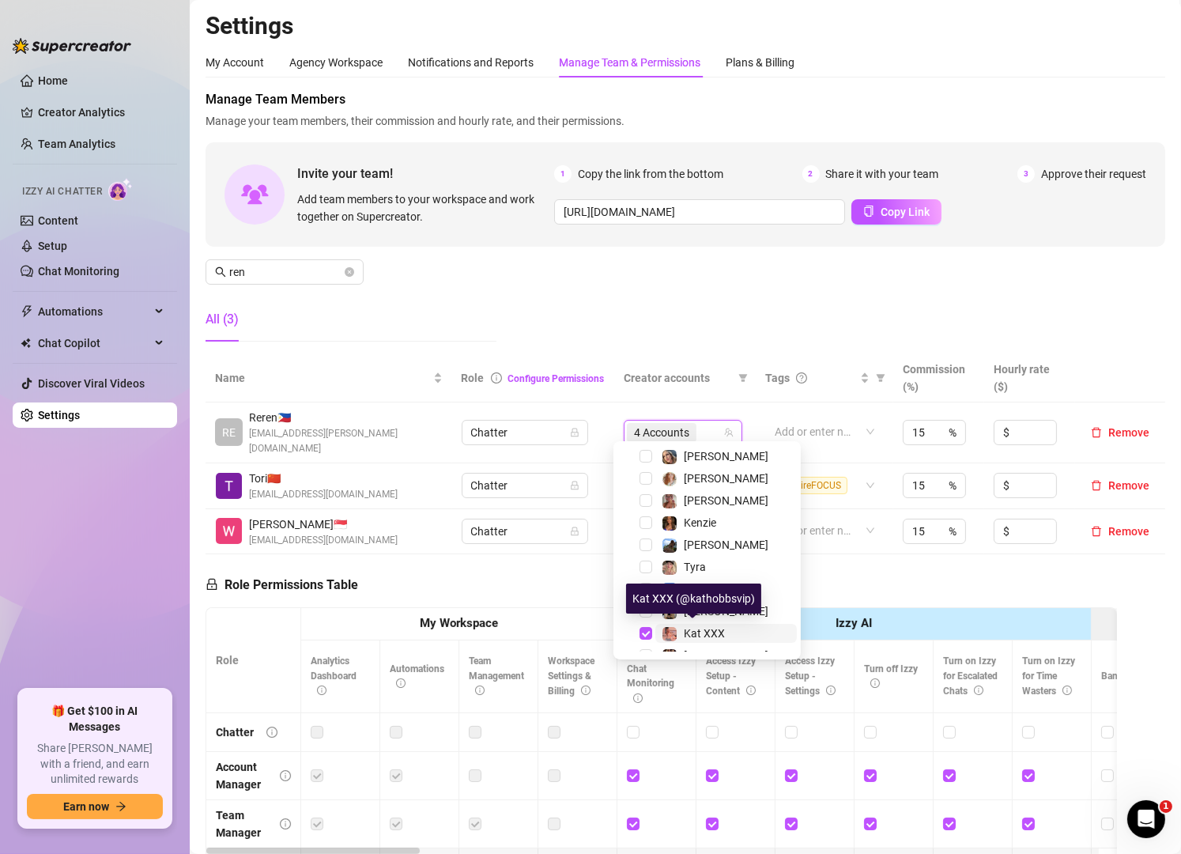
click at [680, 625] on div "Kat XXX" at bounding box center [693, 633] width 63 height 19
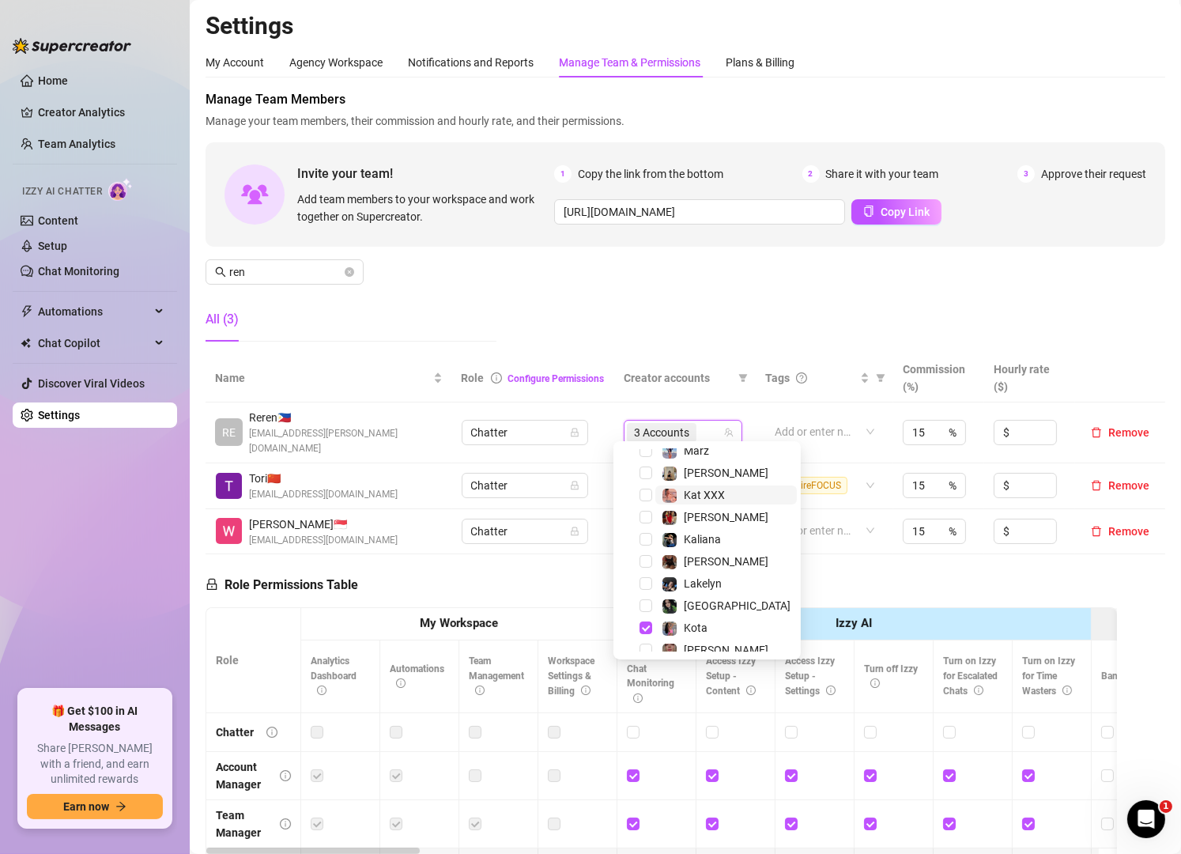
scroll to position [276, 0]
click at [282, 269] on input "ren" at bounding box center [285, 271] width 112 height 17
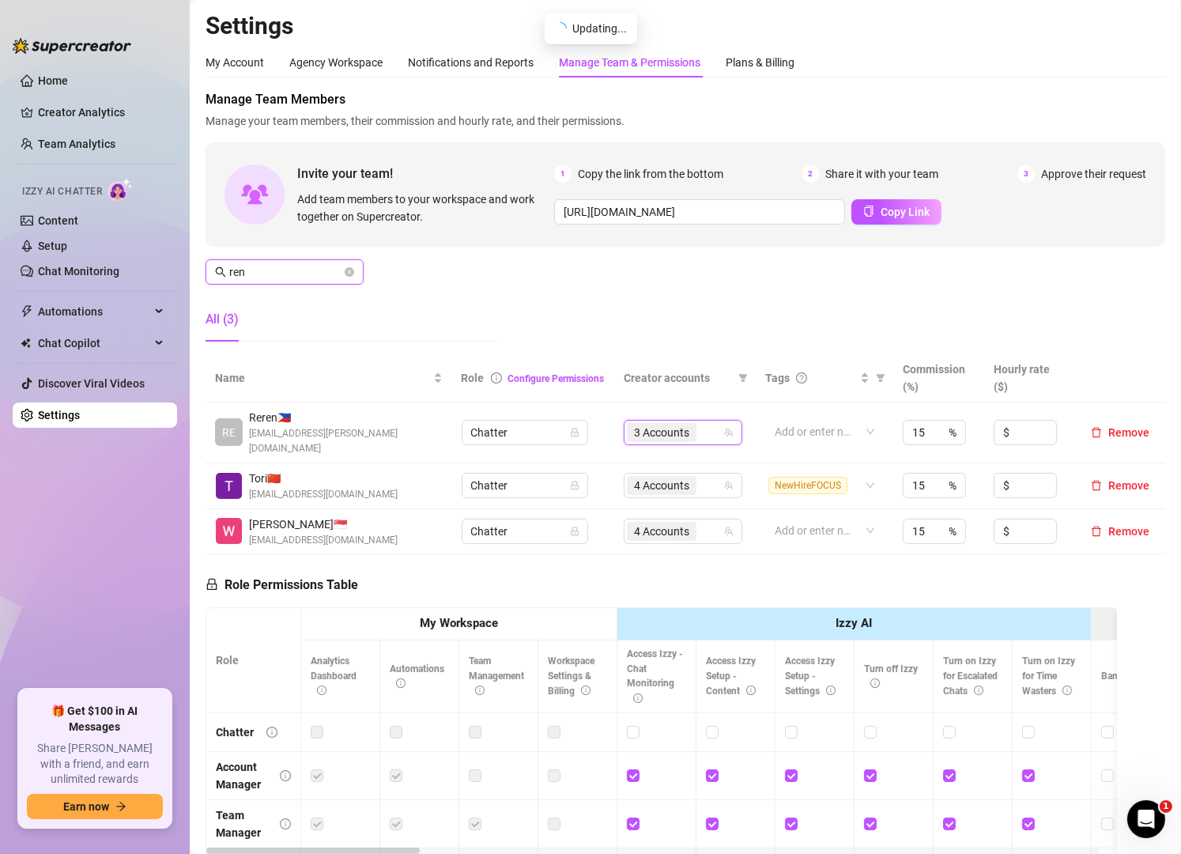
click at [282, 269] on input "ren" at bounding box center [285, 271] width 112 height 17
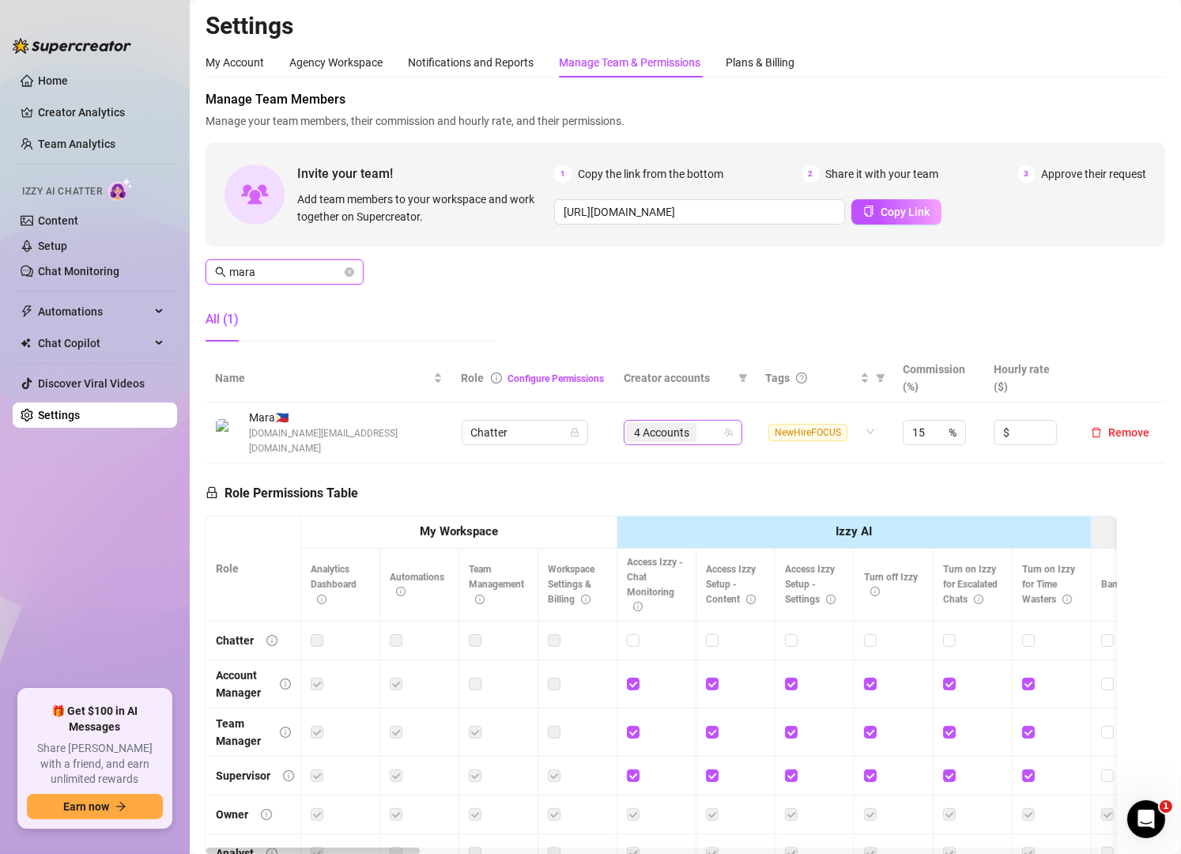
click at [704, 432] on div "4 Accounts" at bounding box center [675, 432] width 96 height 22
type input "mara"
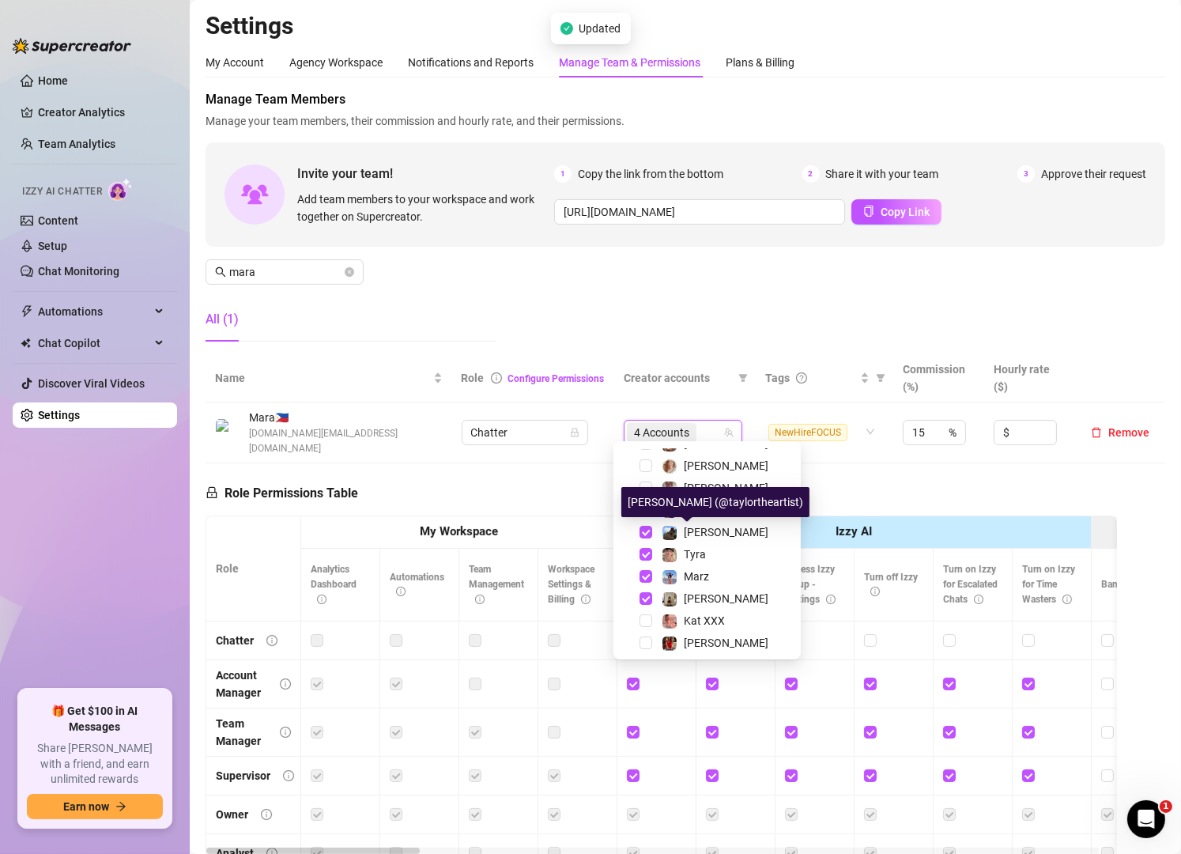
scroll to position [153, 0]
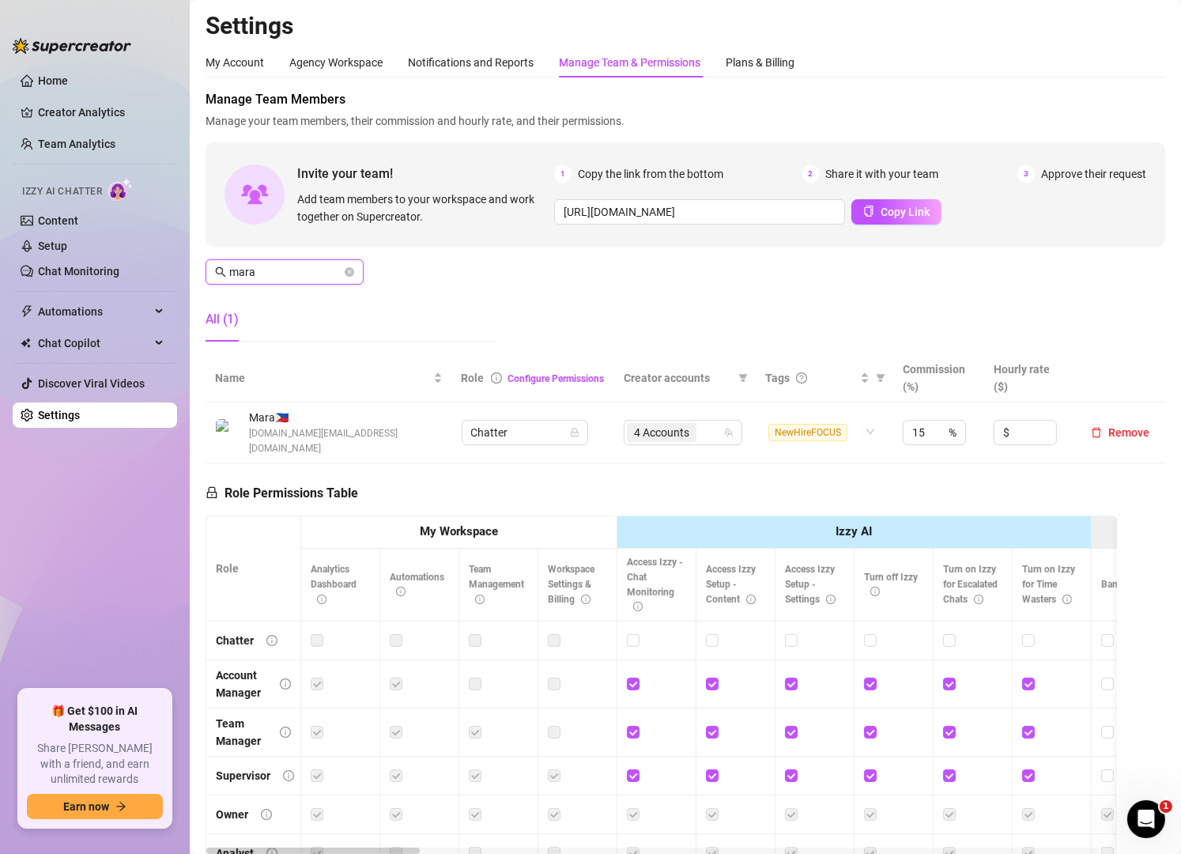
click at [296, 277] on input "mara" at bounding box center [285, 271] width 112 height 17
